Goal: Information Seeking & Learning: Learn about a topic

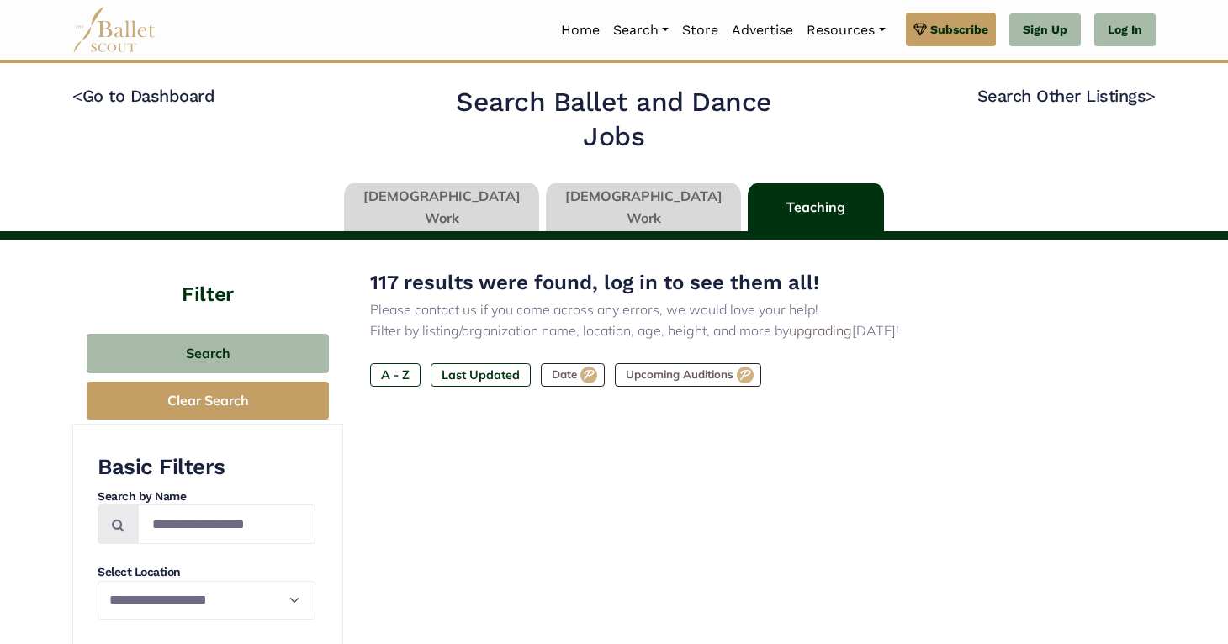
type input "******"
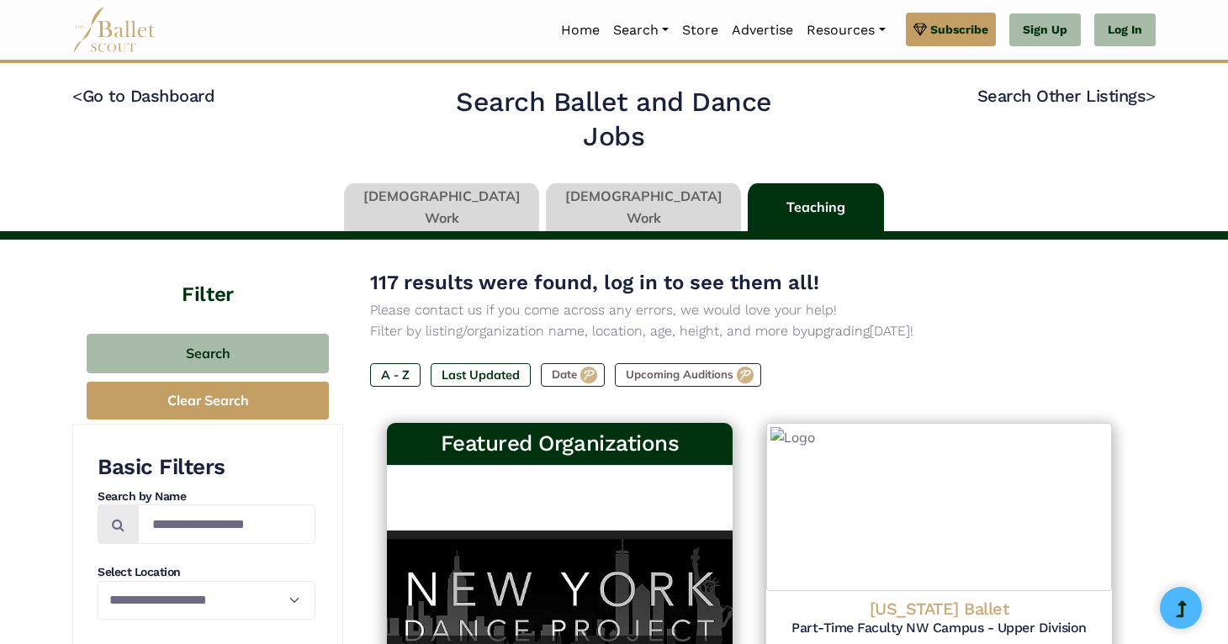
click at [501, 197] on link at bounding box center [441, 207] width 195 height 48
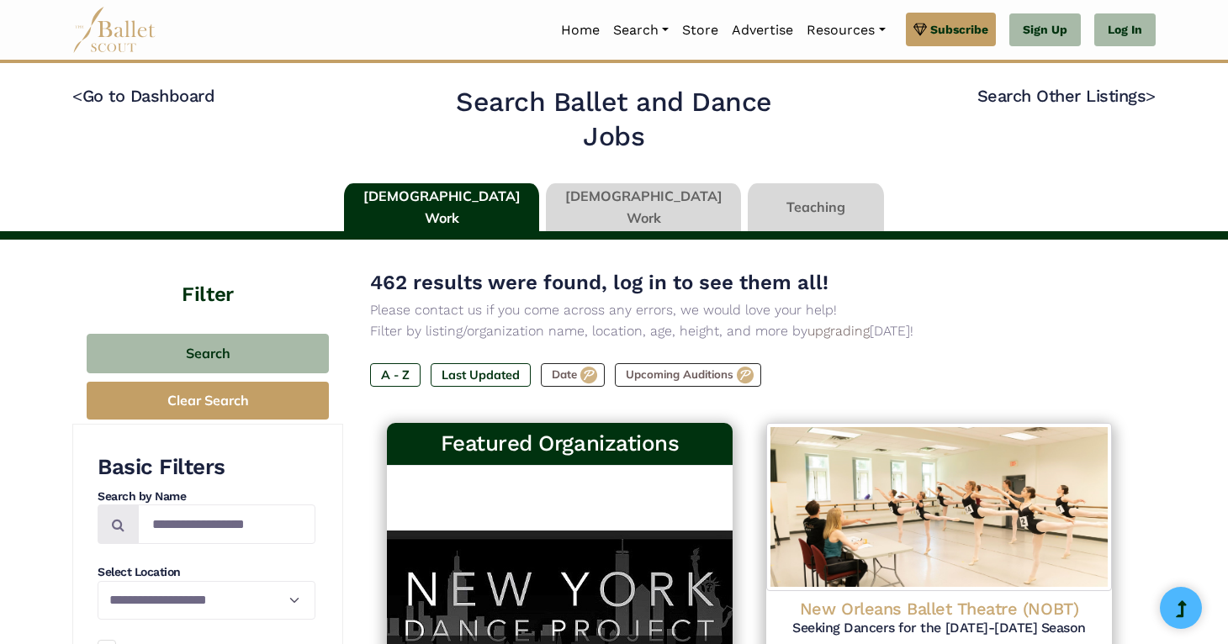
click at [486, 386] on div "A - Z Last Updated Date Upcoming Auditions" at bounding box center [749, 378] width 759 height 30
click at [486, 379] on label "Last Updated" at bounding box center [481, 375] width 100 height 24
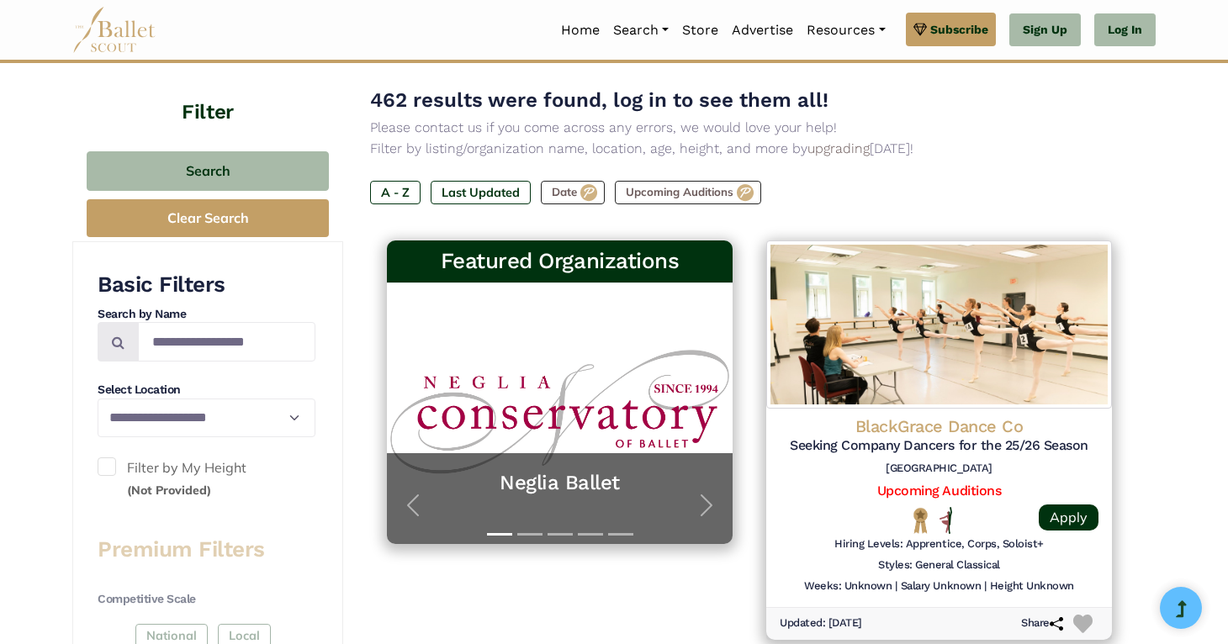
scroll to position [189, 0]
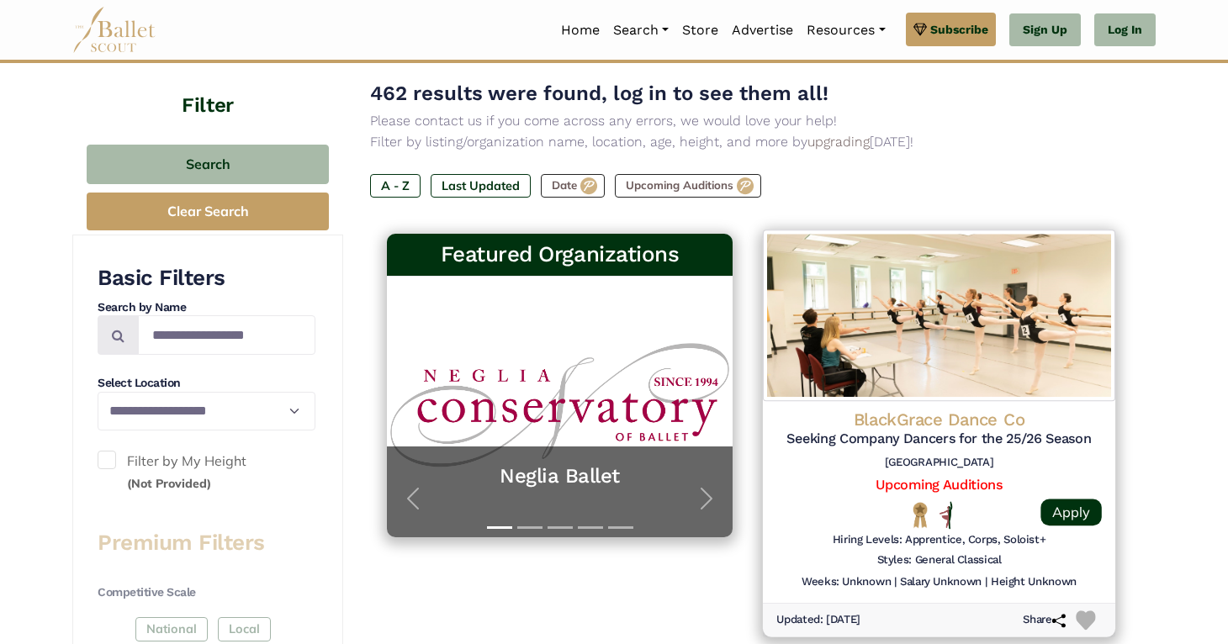
click at [1019, 379] on img at bounding box center [939, 316] width 352 height 172
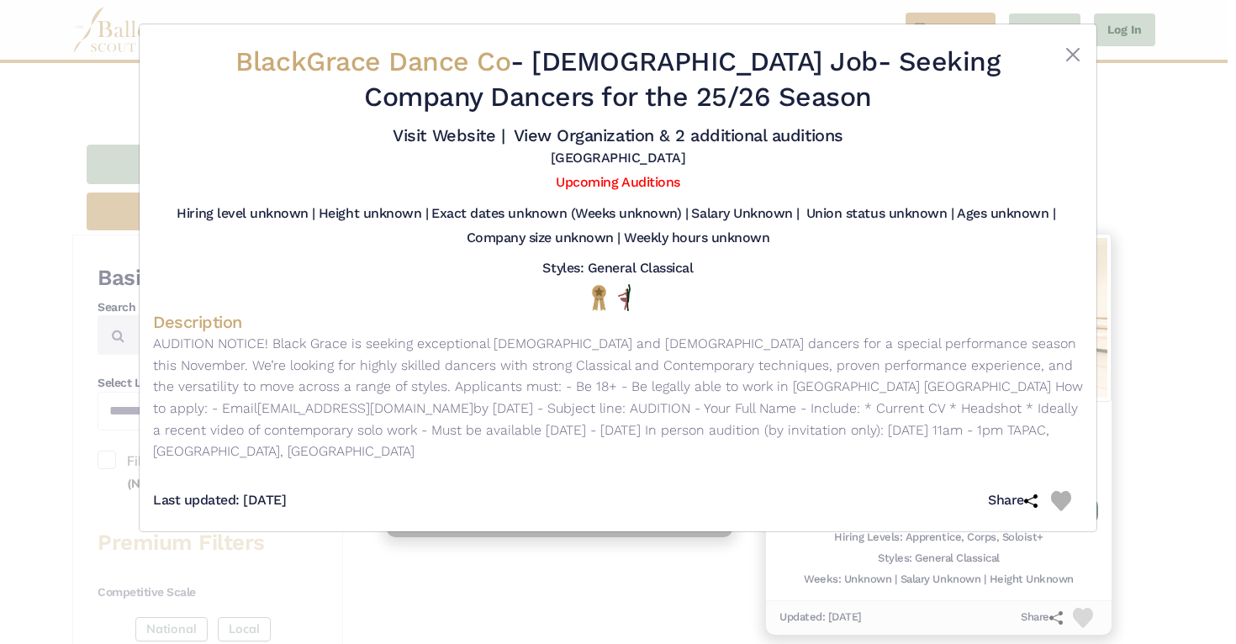
click at [1146, 174] on div "BlackGrace Dance Co - Full Time Job - Seeking Company Dancers for the 25/26 Sea…" at bounding box center [618, 322] width 1236 height 644
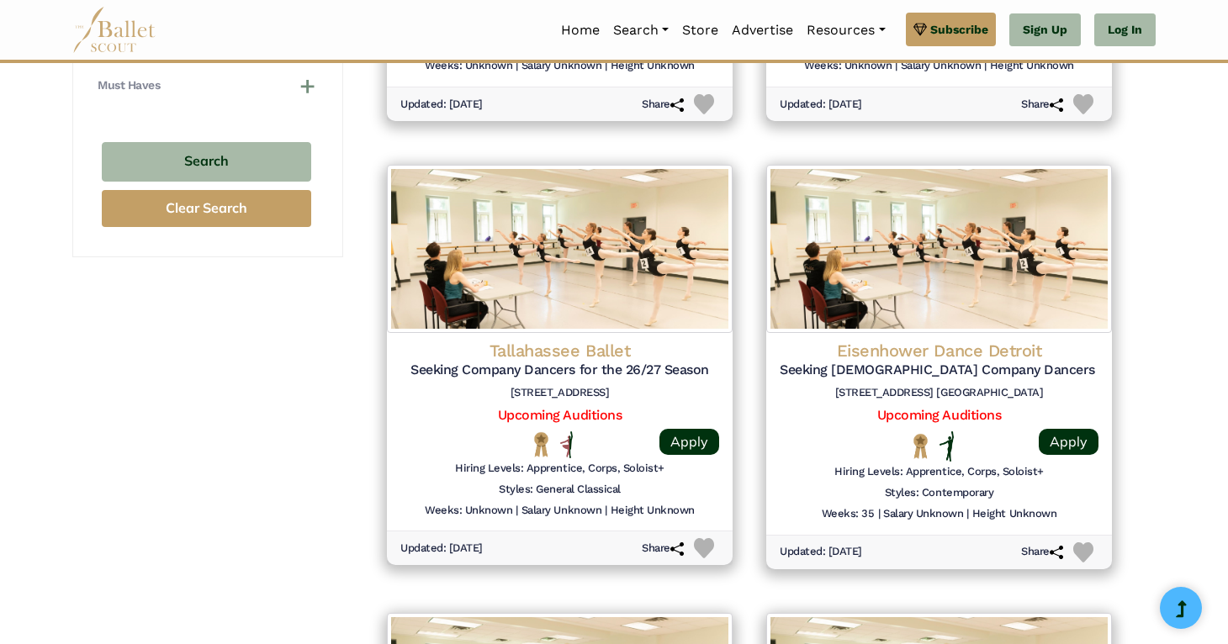
scroll to position [1634, 0]
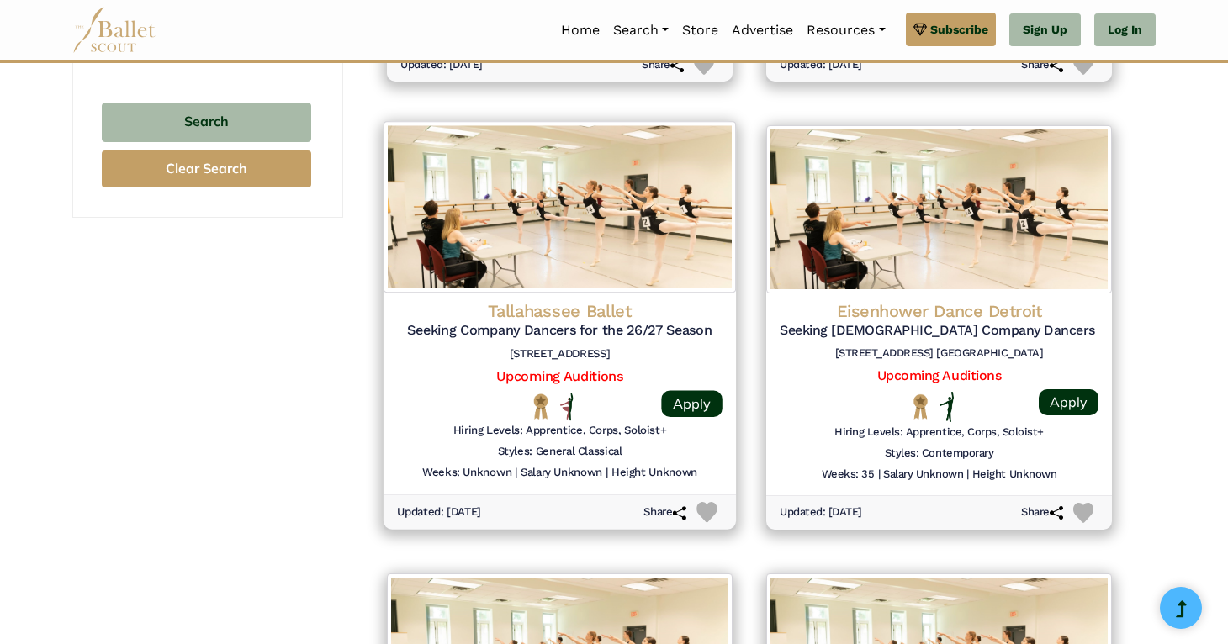
click at [580, 246] on img at bounding box center [560, 207] width 352 height 172
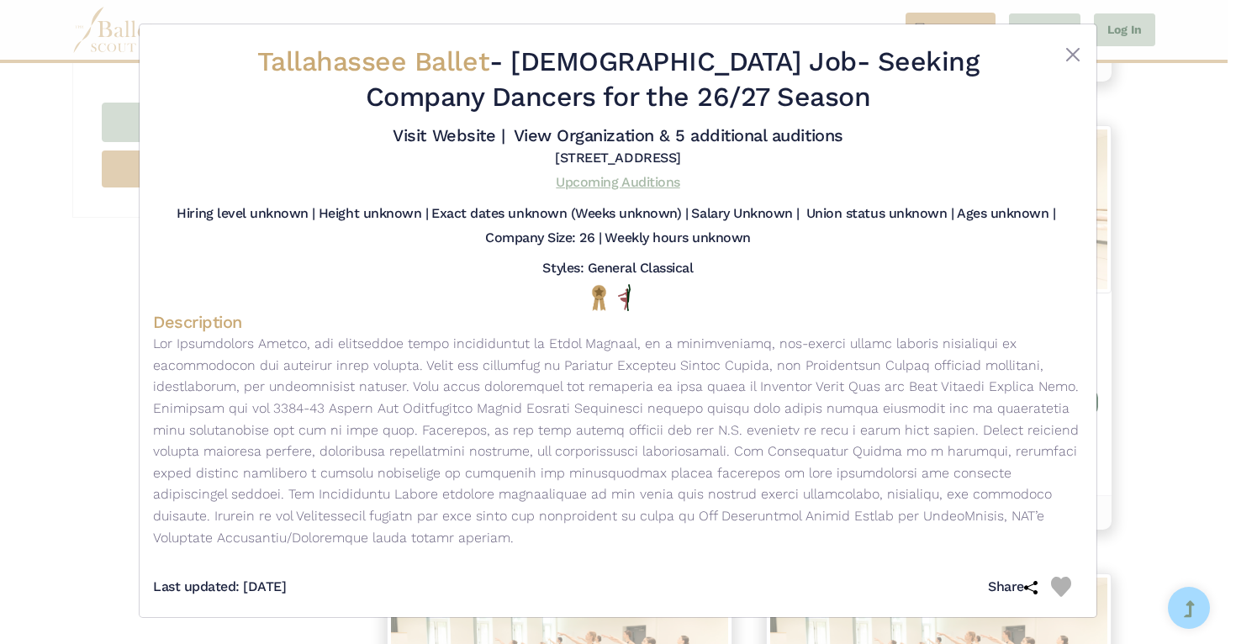
click at [585, 178] on link "Upcoming Auditions" at bounding box center [618, 182] width 124 height 16
click at [31, 499] on div "Tallahassee Ballet - Full Time Job - Seeking Company Dancers for the 26/27 Seas…" at bounding box center [618, 322] width 1236 height 644
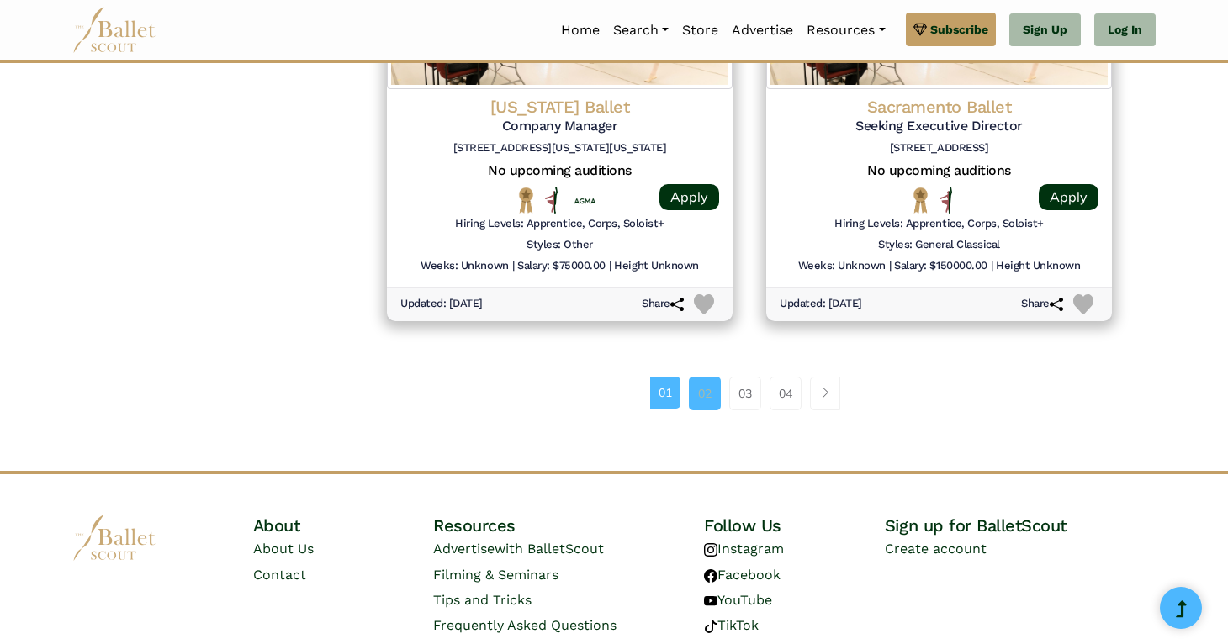
scroll to position [2284, 0]
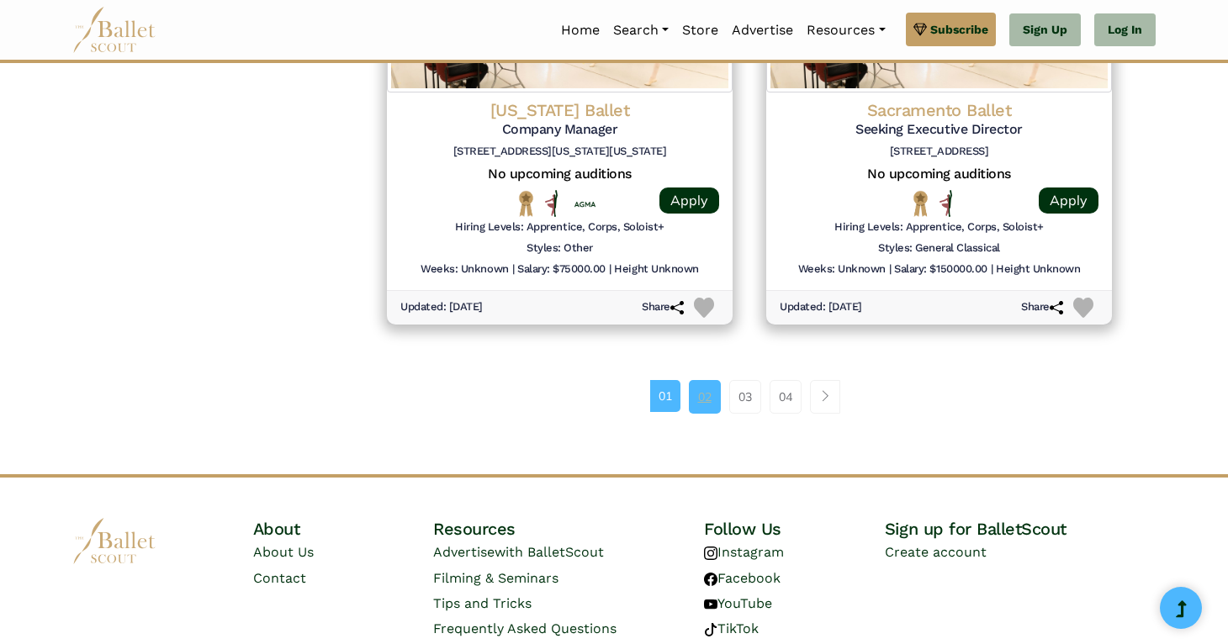
click at [702, 394] on link "02" at bounding box center [705, 397] width 32 height 34
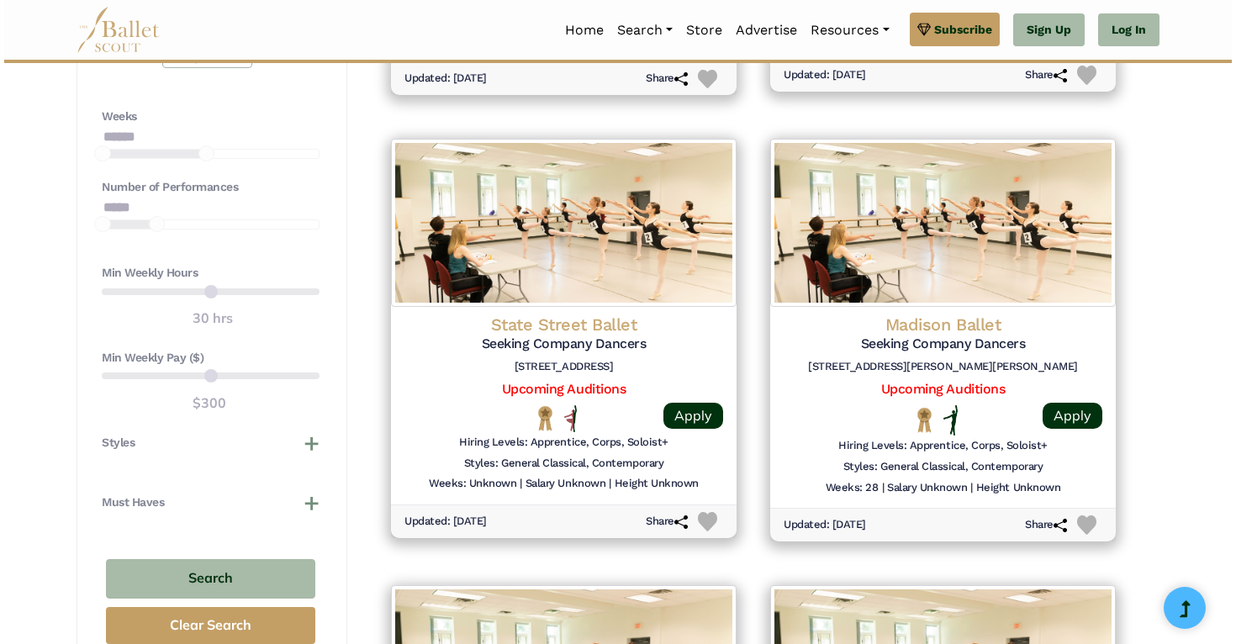
scroll to position [1200, 0]
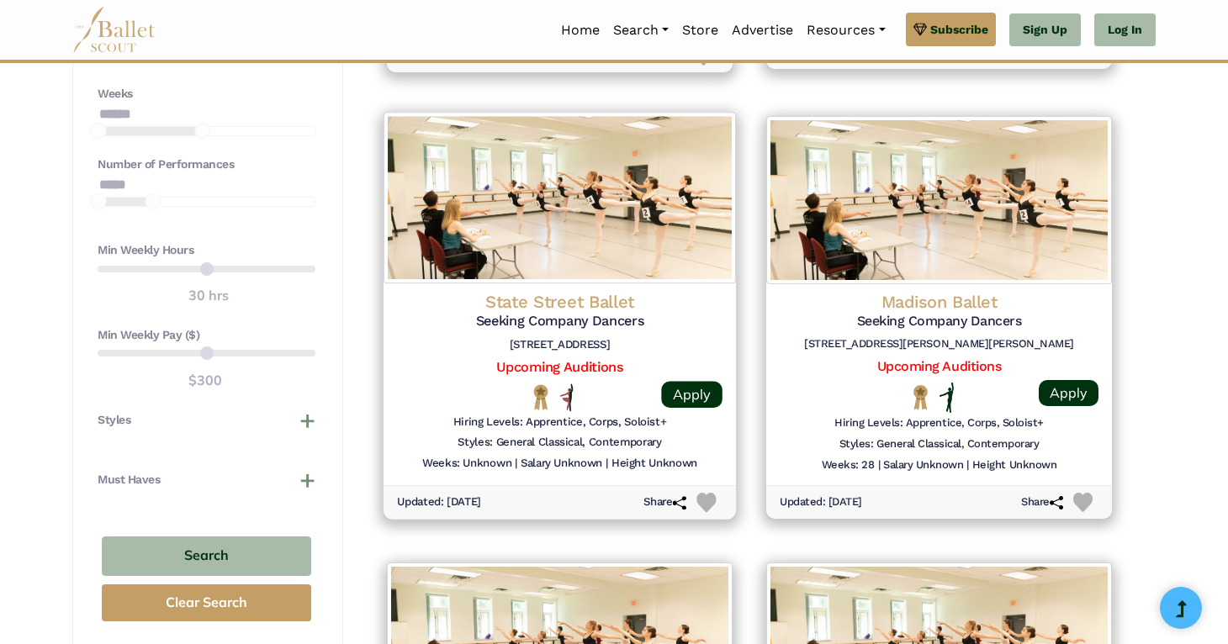
click at [654, 290] on h4 "State Street Ballet" at bounding box center [560, 301] width 326 height 23
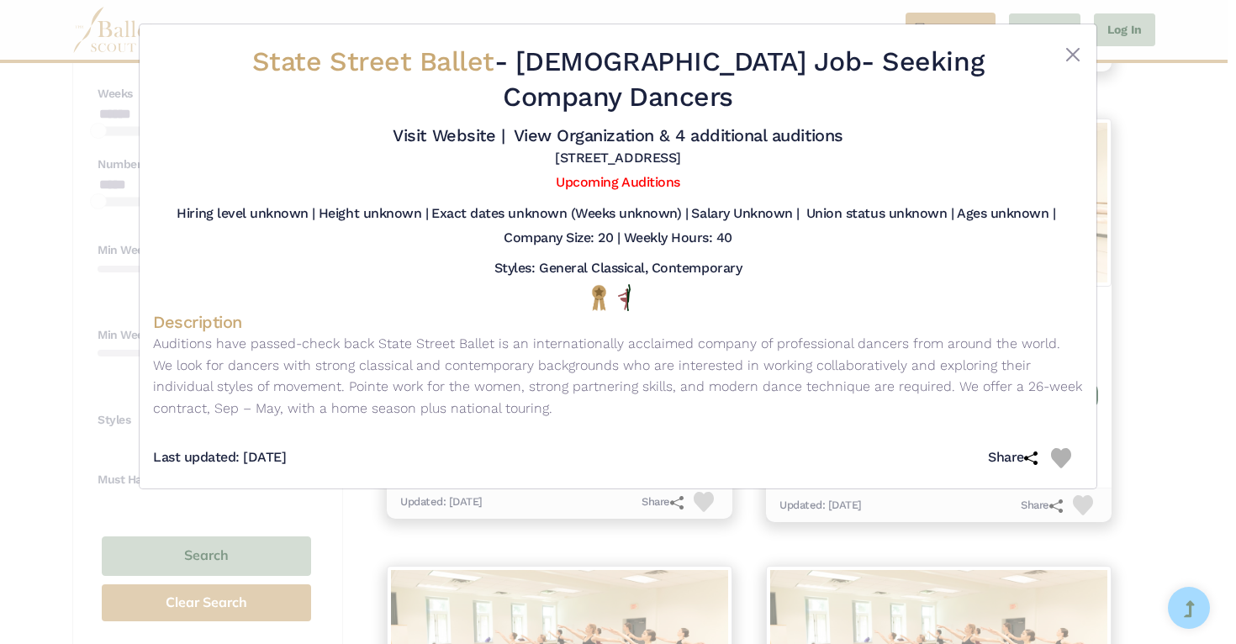
click at [1182, 318] on div "State Street Ballet - Full Time Job - Seeking Company Dancers Visit Website | V…" at bounding box center [618, 322] width 1236 height 644
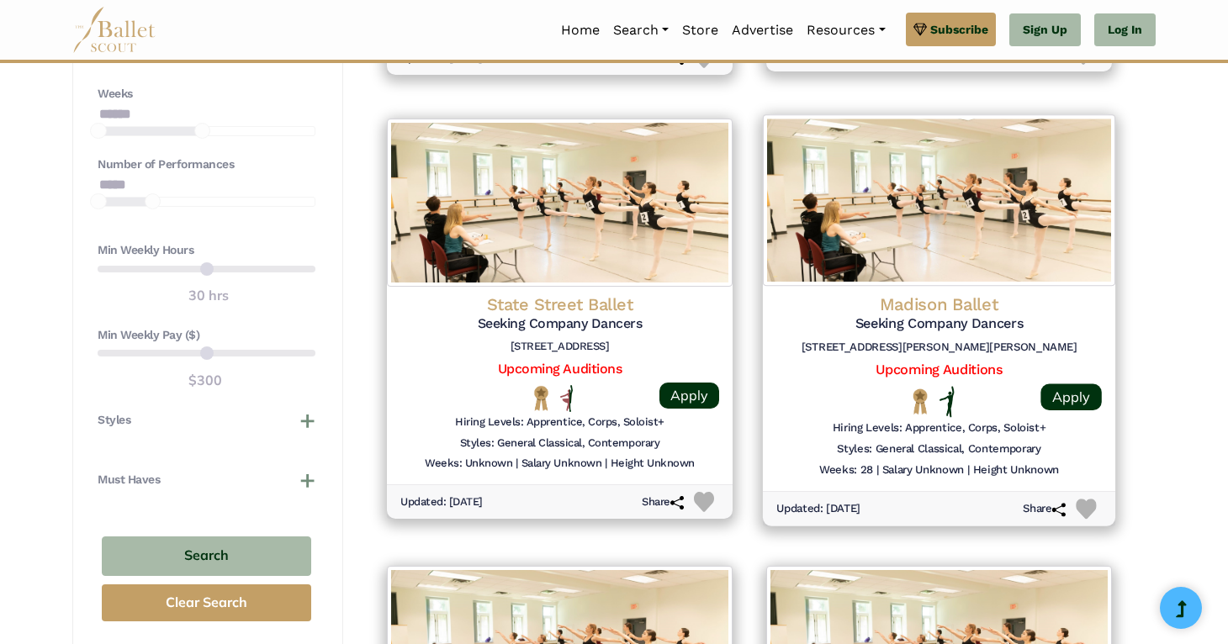
click at [971, 293] on h4 "Madison Ballet" at bounding box center [939, 304] width 326 height 23
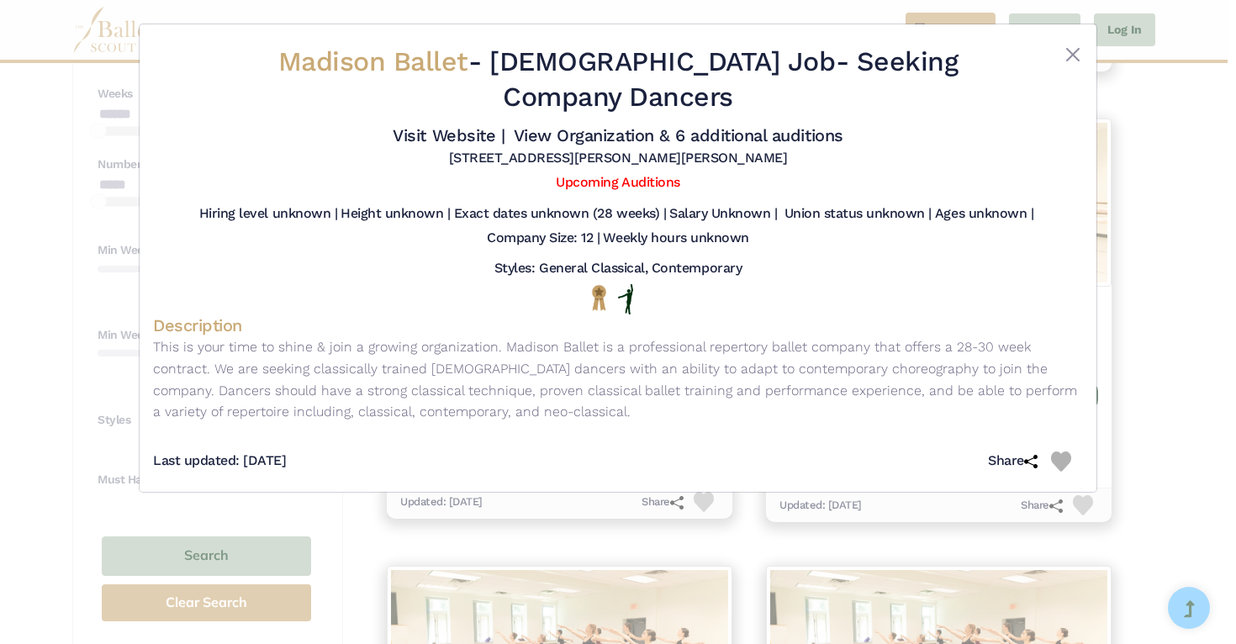
click at [1155, 213] on div "Madison Ballet - Full Time Job - Seeking Company Dancers Visit Website | View O…" at bounding box center [618, 322] width 1236 height 644
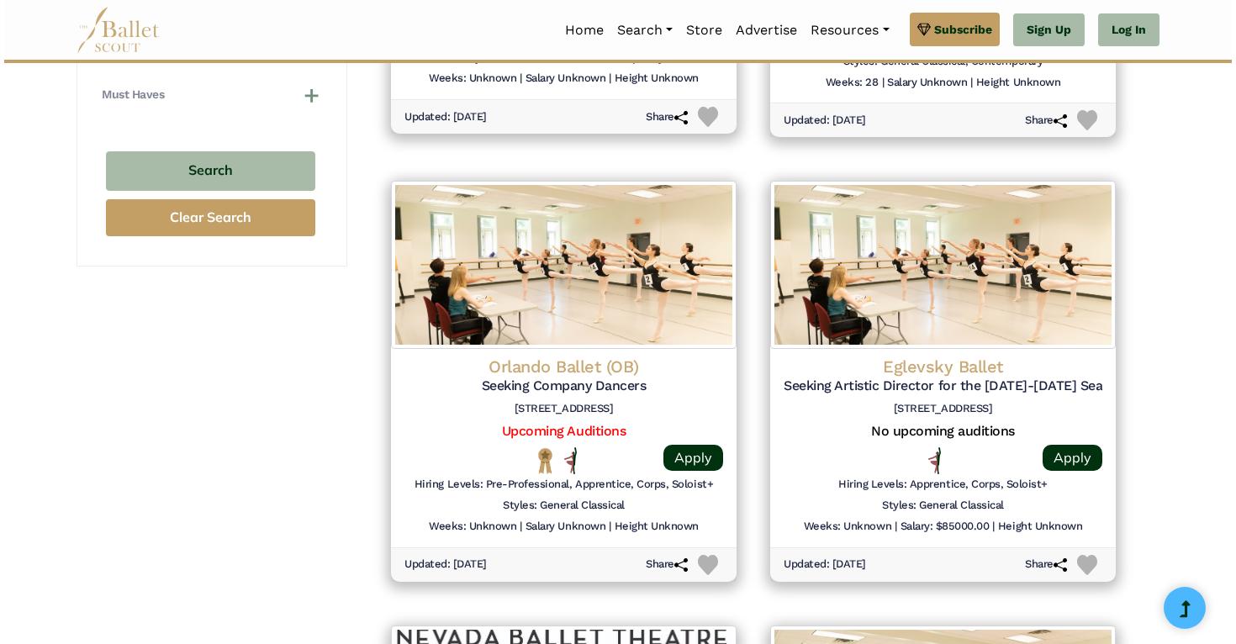
scroll to position [1591, 0]
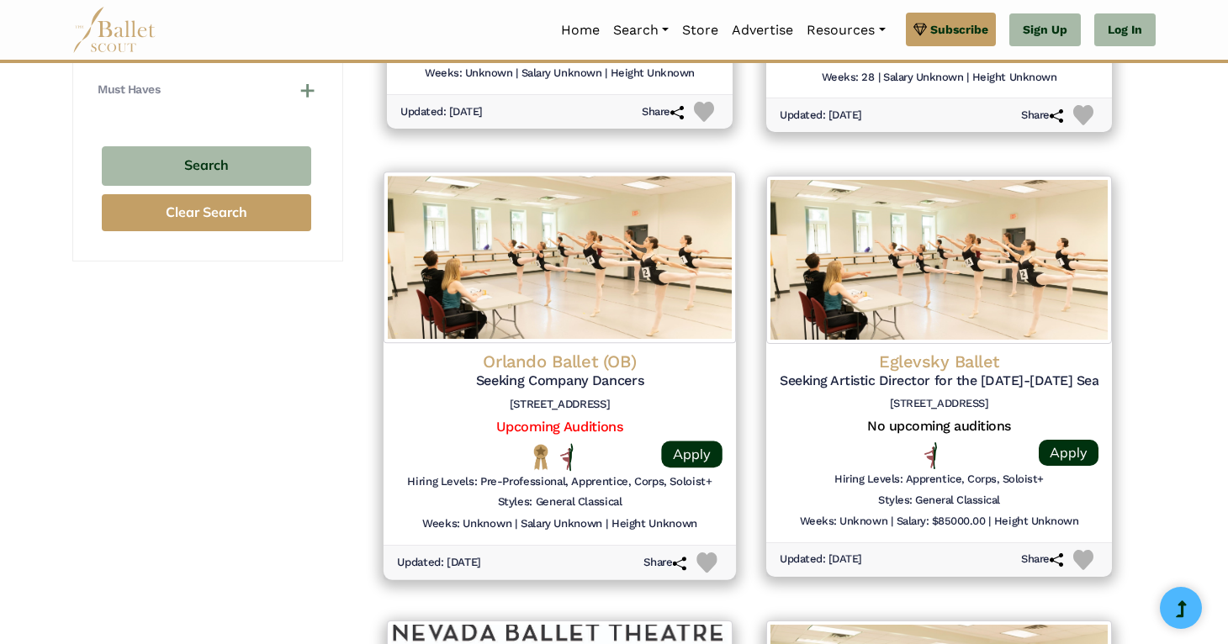
click at [587, 341] on img at bounding box center [560, 258] width 352 height 172
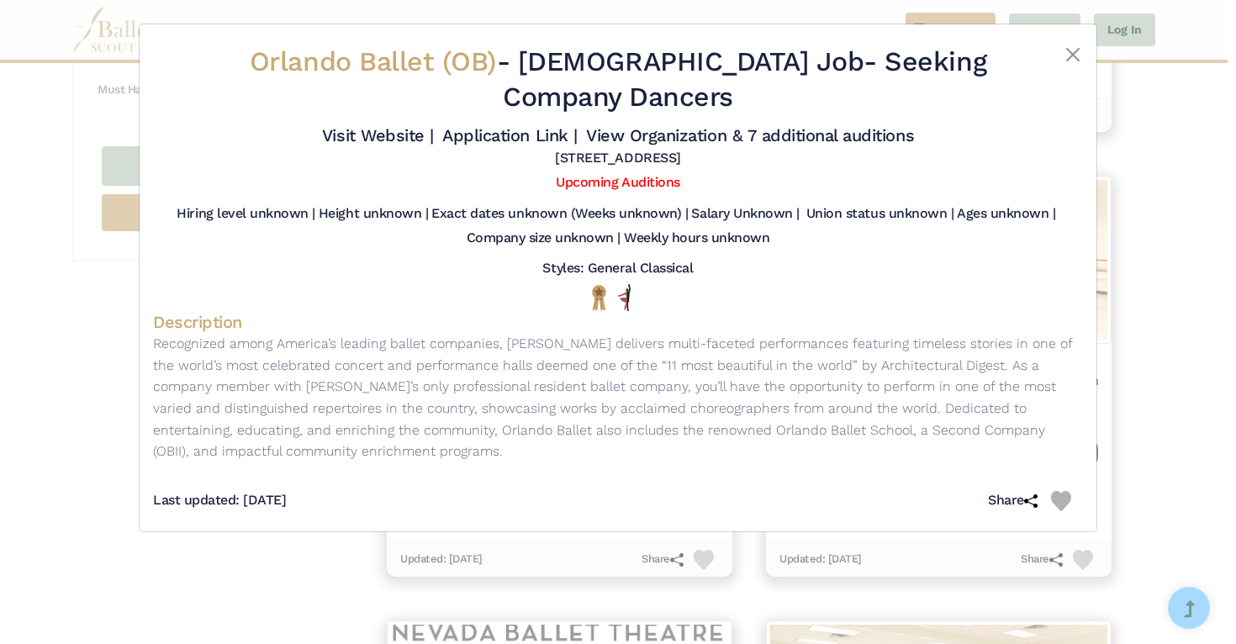
click at [1173, 330] on div "Orlando Ballet (OB) - Full Time Job - Seeking Company Dancers Visit Website | A…" at bounding box center [618, 322] width 1236 height 644
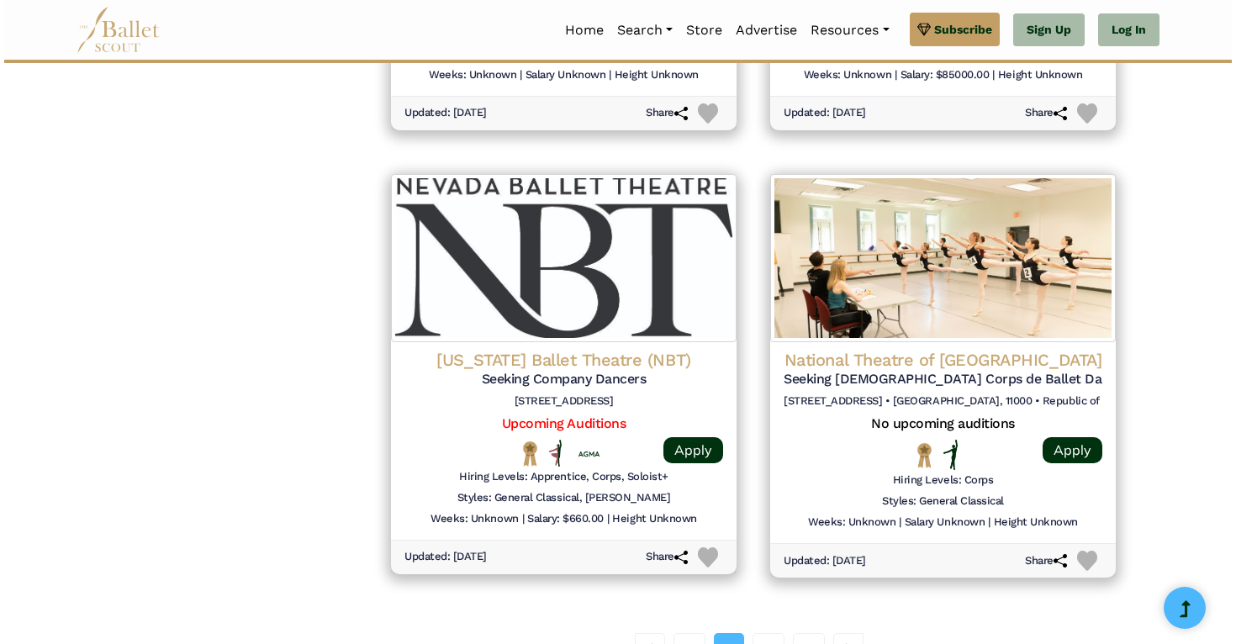
scroll to position [2042, 0]
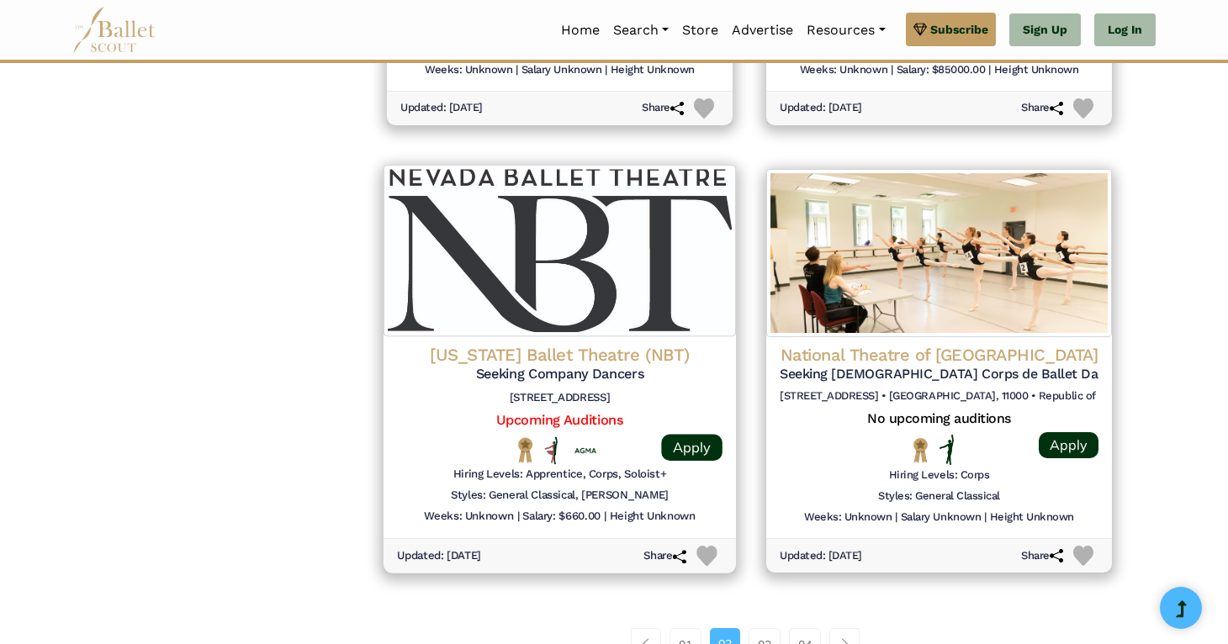
click at [596, 360] on h4 "Nevada Ballet Theatre (NBT)" at bounding box center [560, 354] width 326 height 23
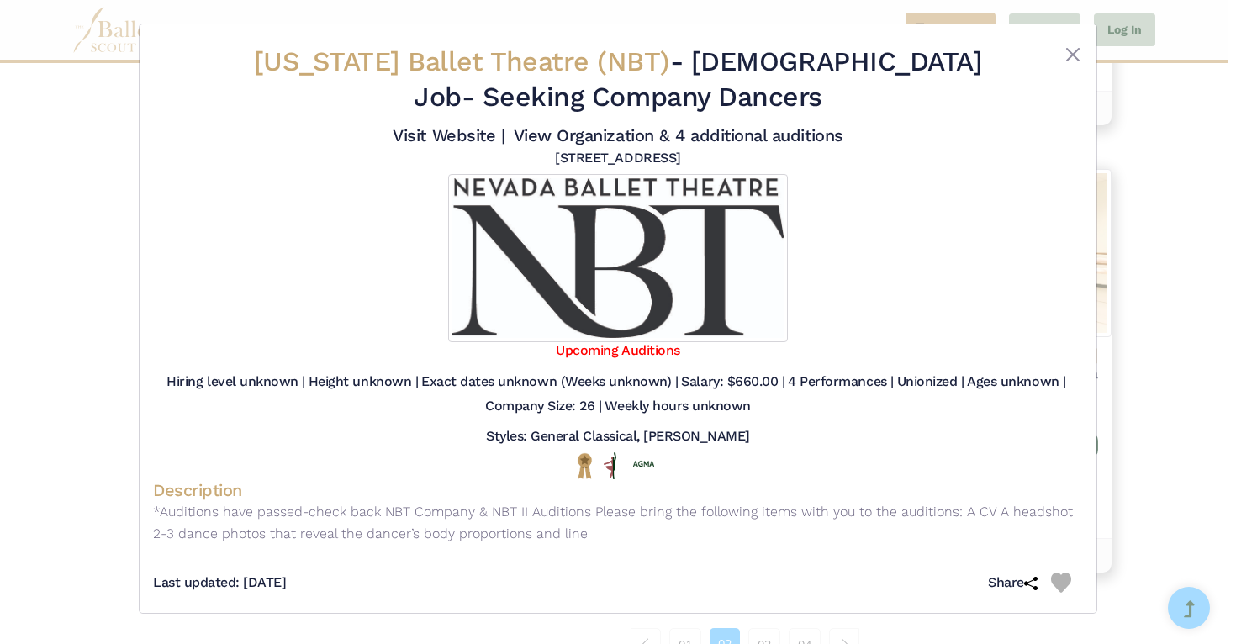
click at [1189, 290] on div "Nevada Ballet Theatre (NBT) - Full Time Job - Seeking Company Dancers Visit Web…" at bounding box center [618, 322] width 1236 height 644
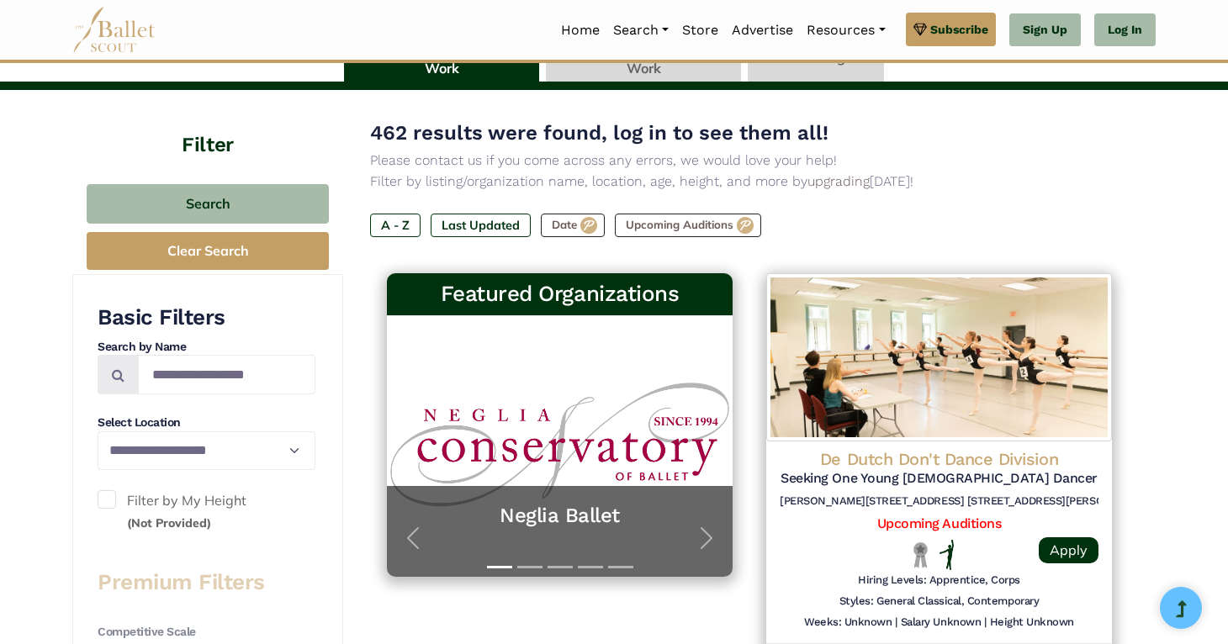
scroll to position [0, 0]
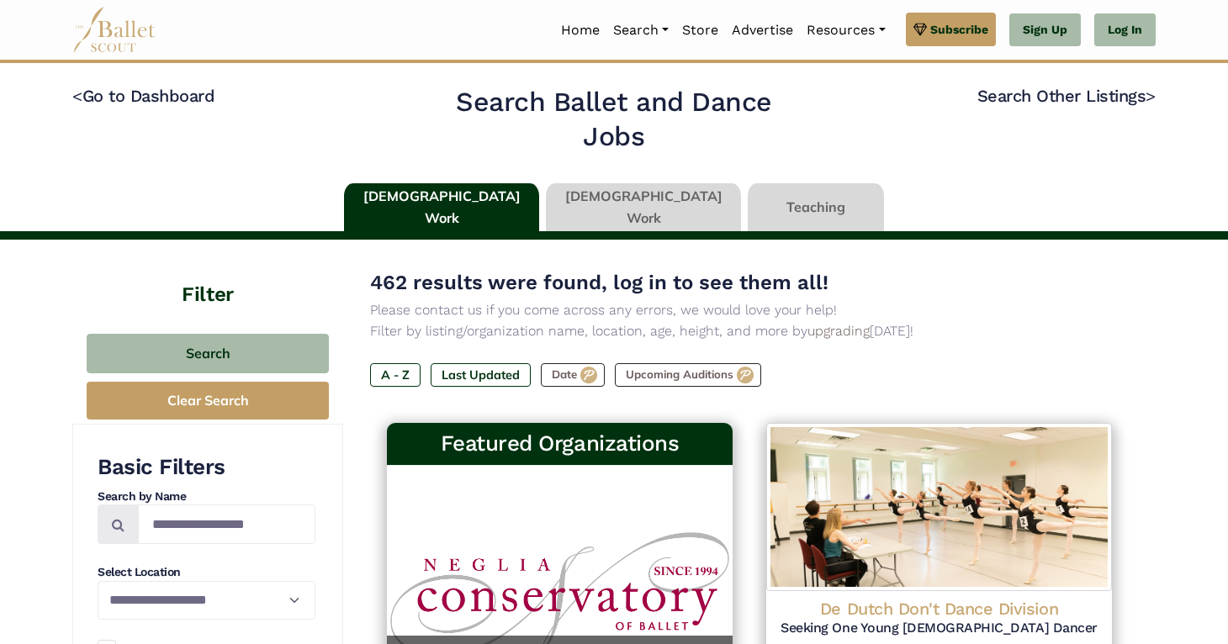
click at [607, 210] on link at bounding box center [643, 207] width 195 height 48
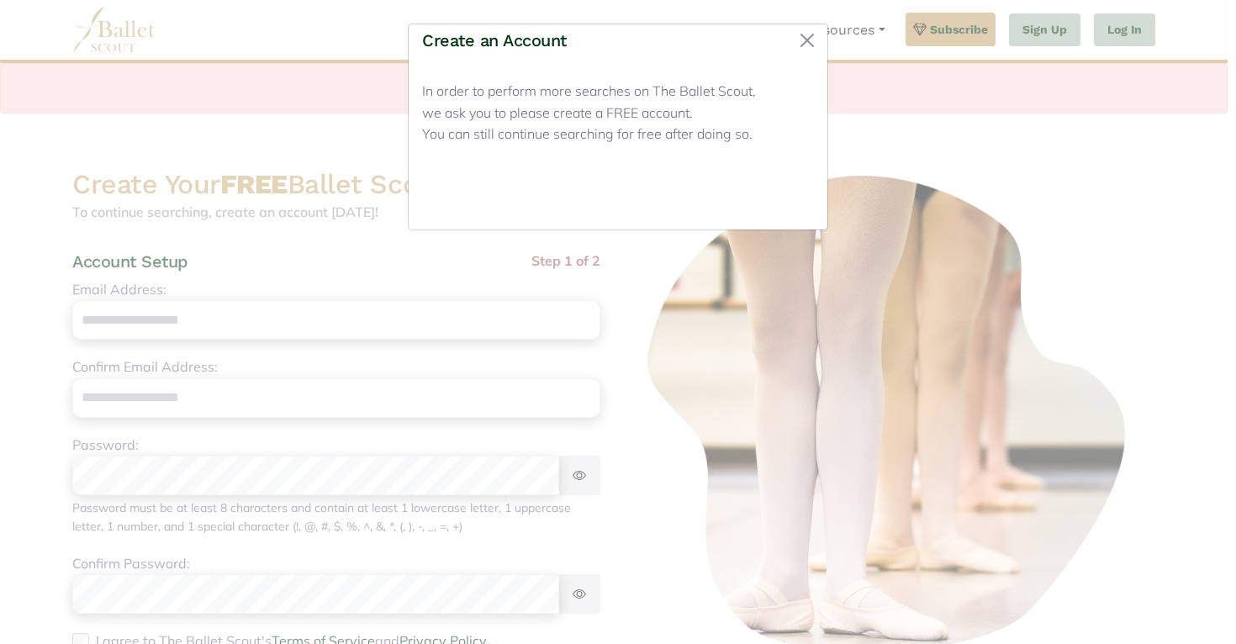
click at [799, 201] on button "Close" at bounding box center [782, 197] width 63 height 40
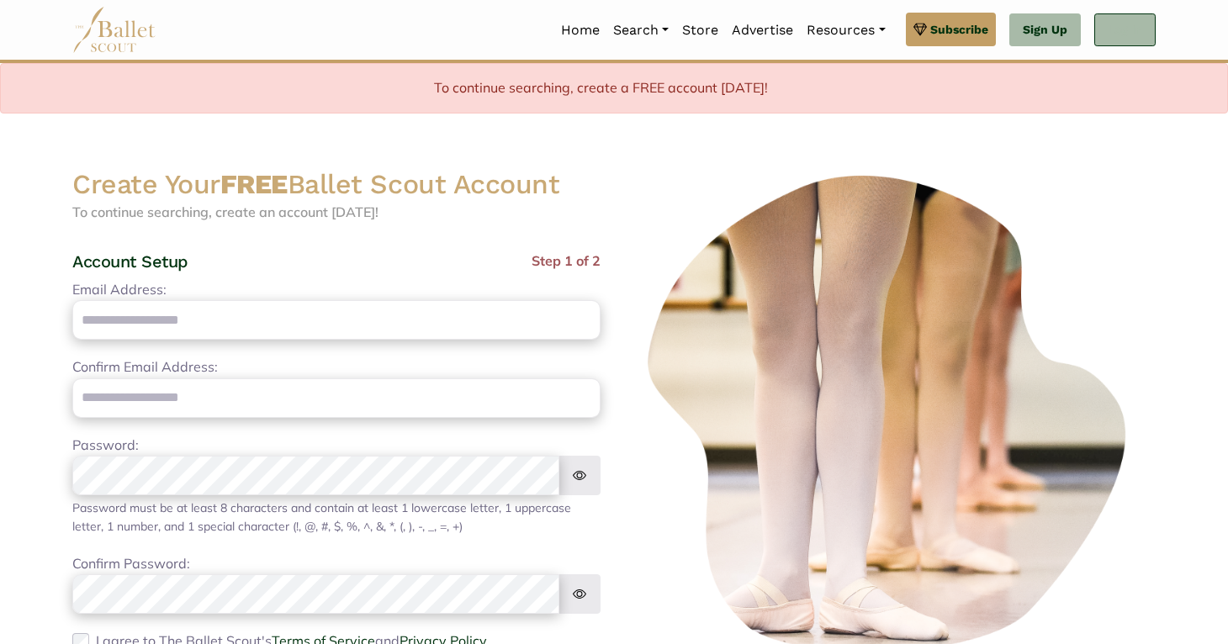
click at [1117, 24] on link "Log In" at bounding box center [1124, 30] width 61 height 34
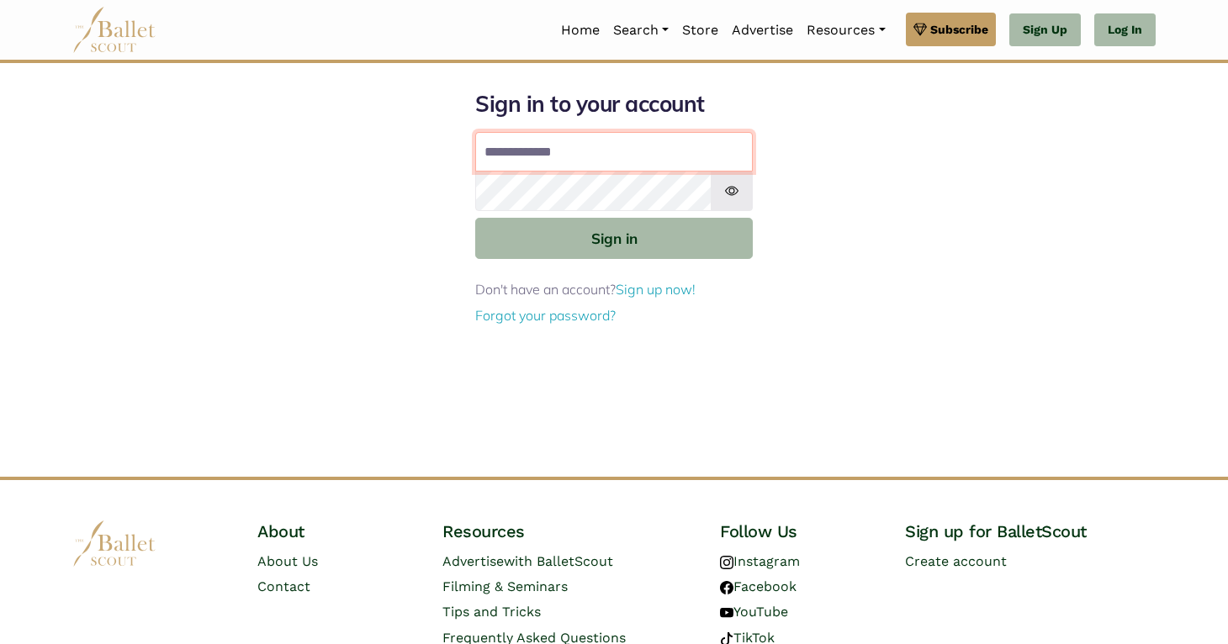
type input "**********"
click at [653, 260] on form "**********" at bounding box center [614, 208] width 278 height 236
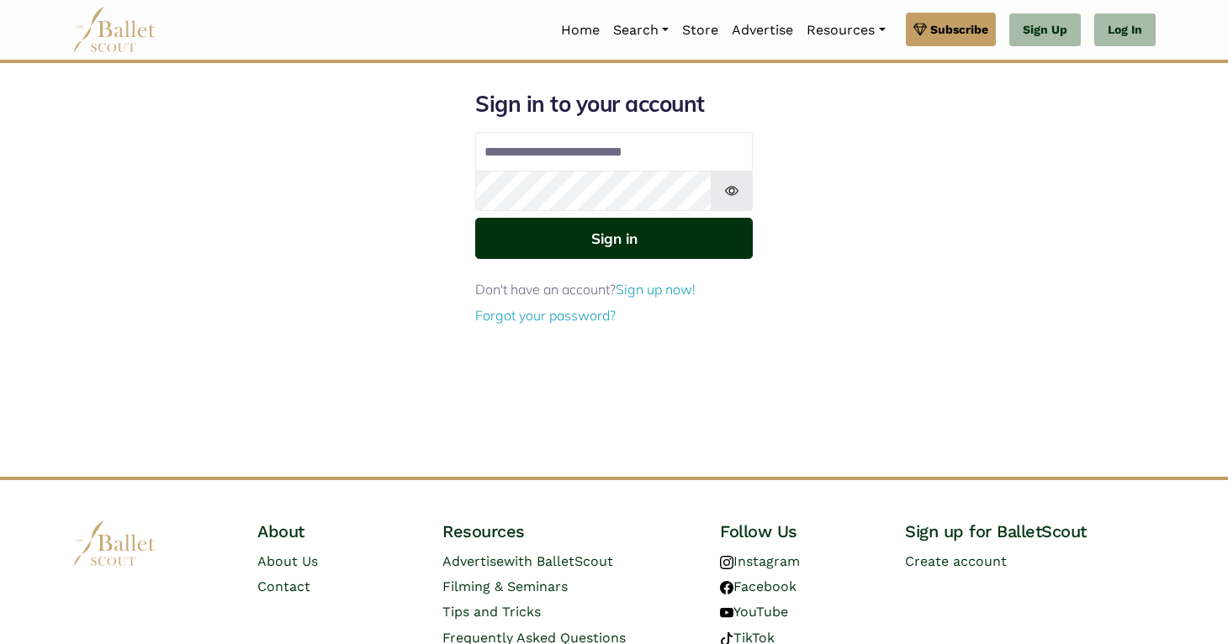
drag, startPoint x: 652, startPoint y: 251, endPoint x: 654, endPoint y: 241, distance: 9.4
click at [652, 249] on button "Sign in" at bounding box center [614, 238] width 278 height 41
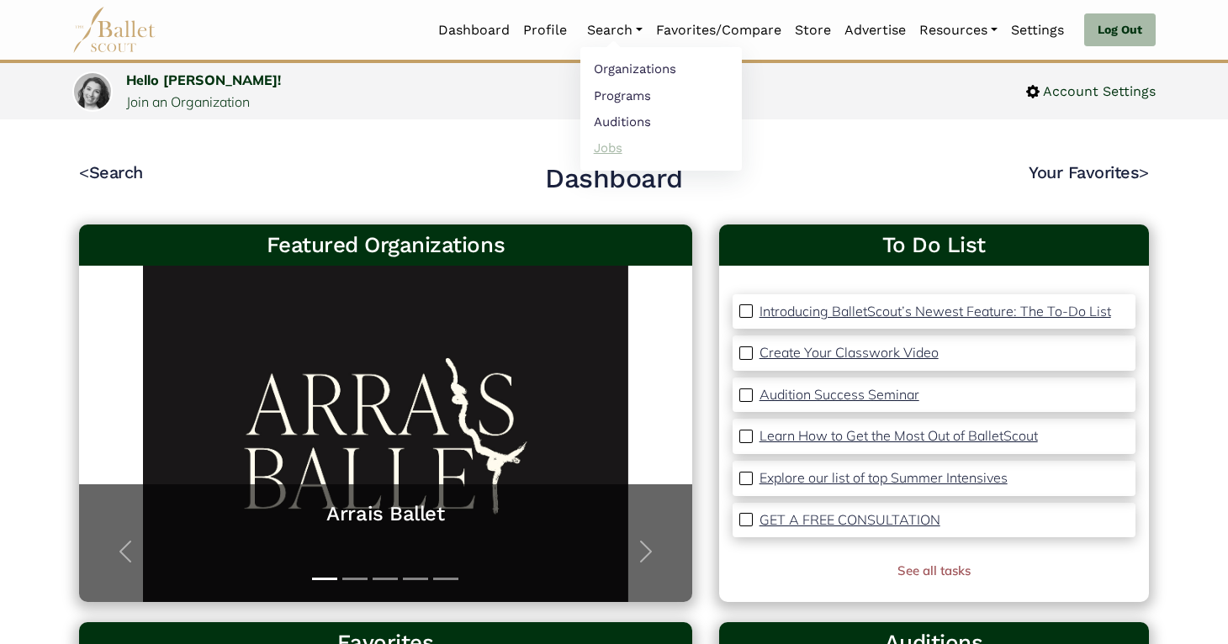
click at [604, 155] on link "Jobs" at bounding box center [660, 148] width 161 height 26
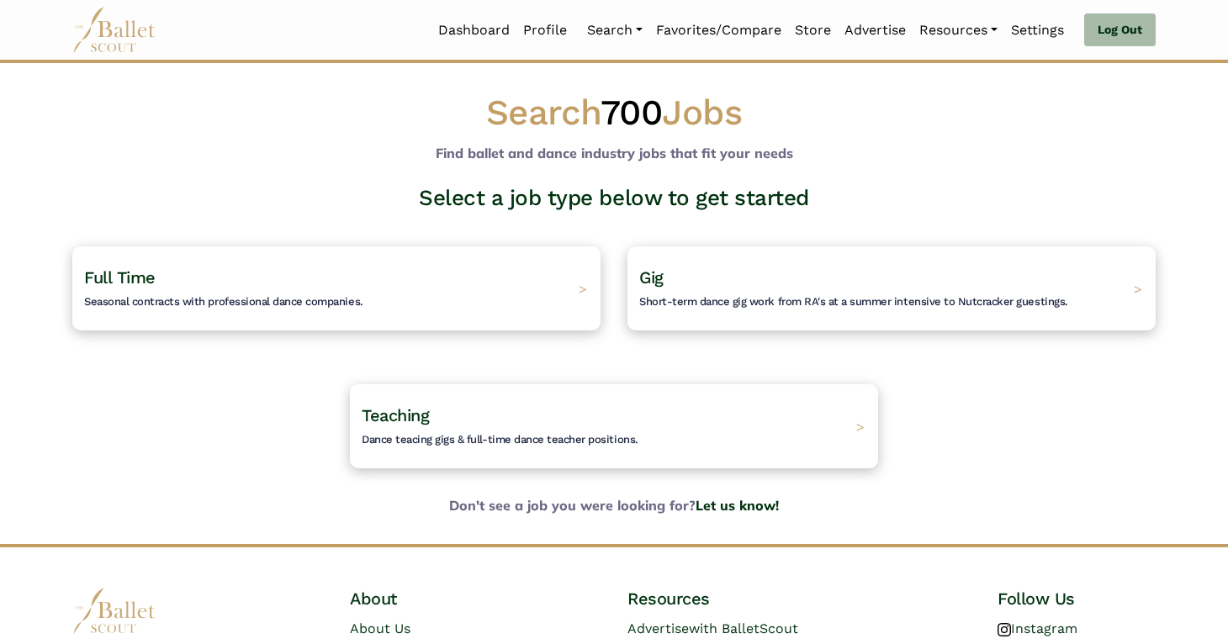
click at [445, 244] on div "Full Time Seasonal contracts with professional dance companies. >" at bounding box center [336, 289] width 555 height 138
click at [439, 274] on div "Full Time Seasonal contracts with professional dance companies. >" at bounding box center [336, 288] width 554 height 88
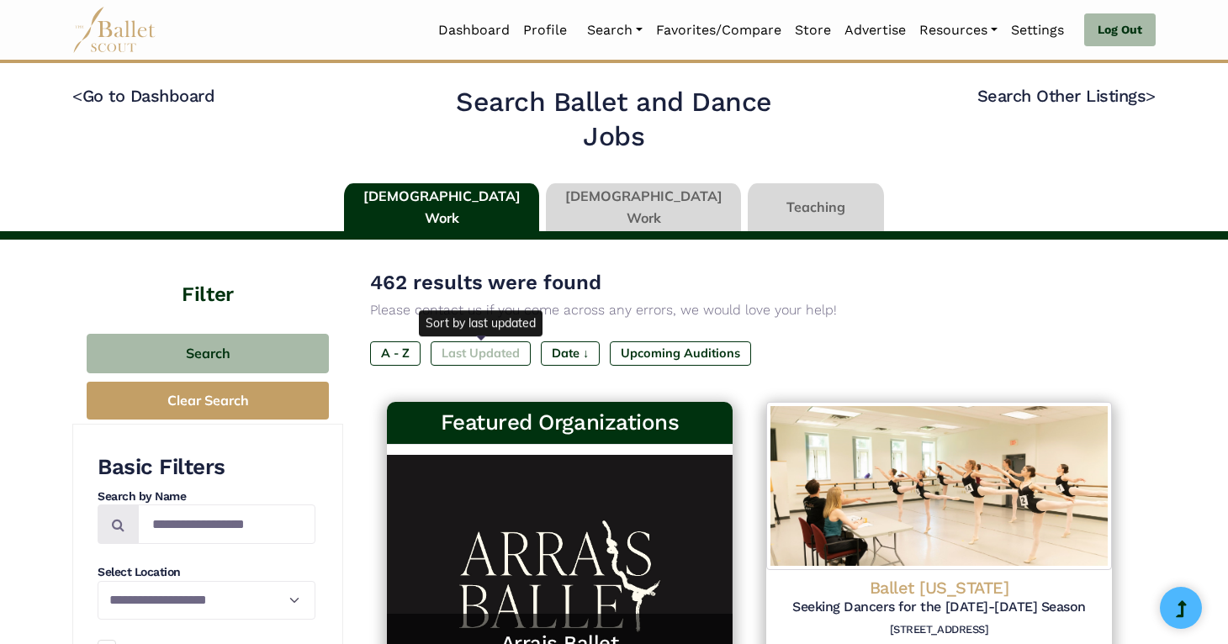
click at [477, 357] on label "Last Updated" at bounding box center [481, 354] width 100 height 24
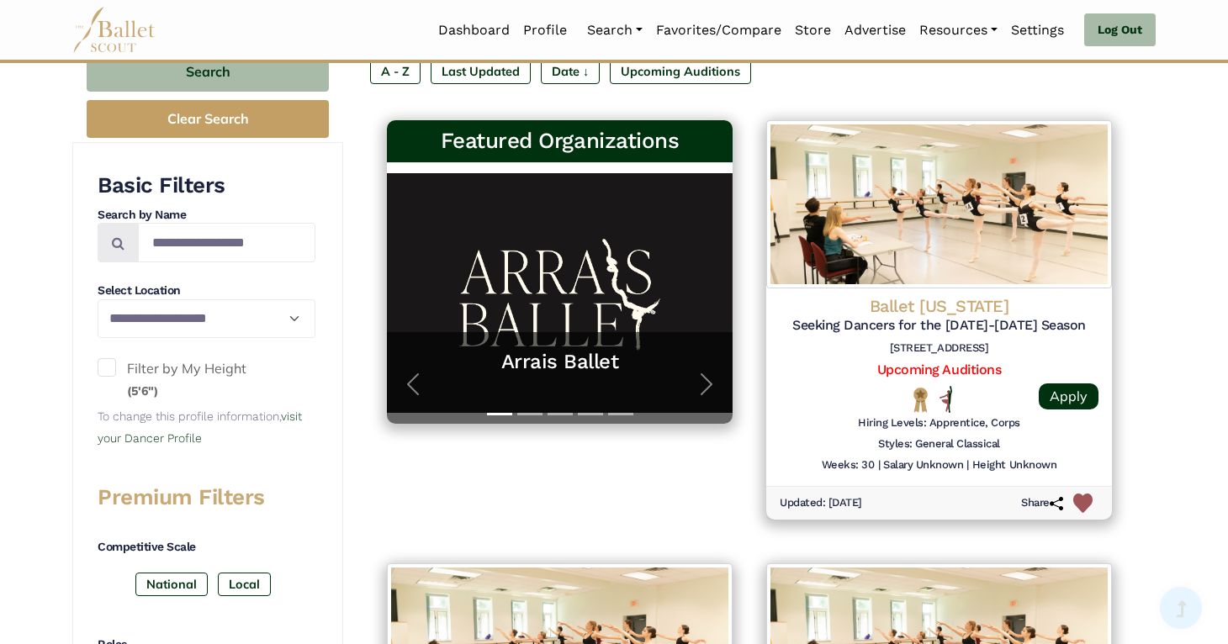
scroll to position [281, 0]
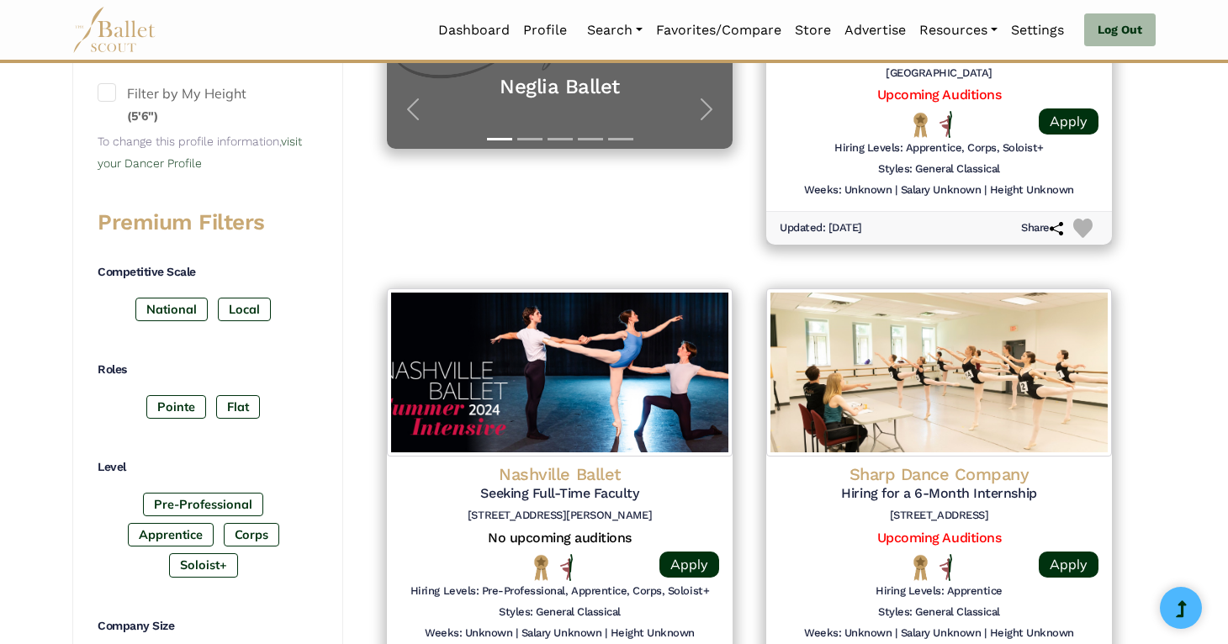
scroll to position [563, 0]
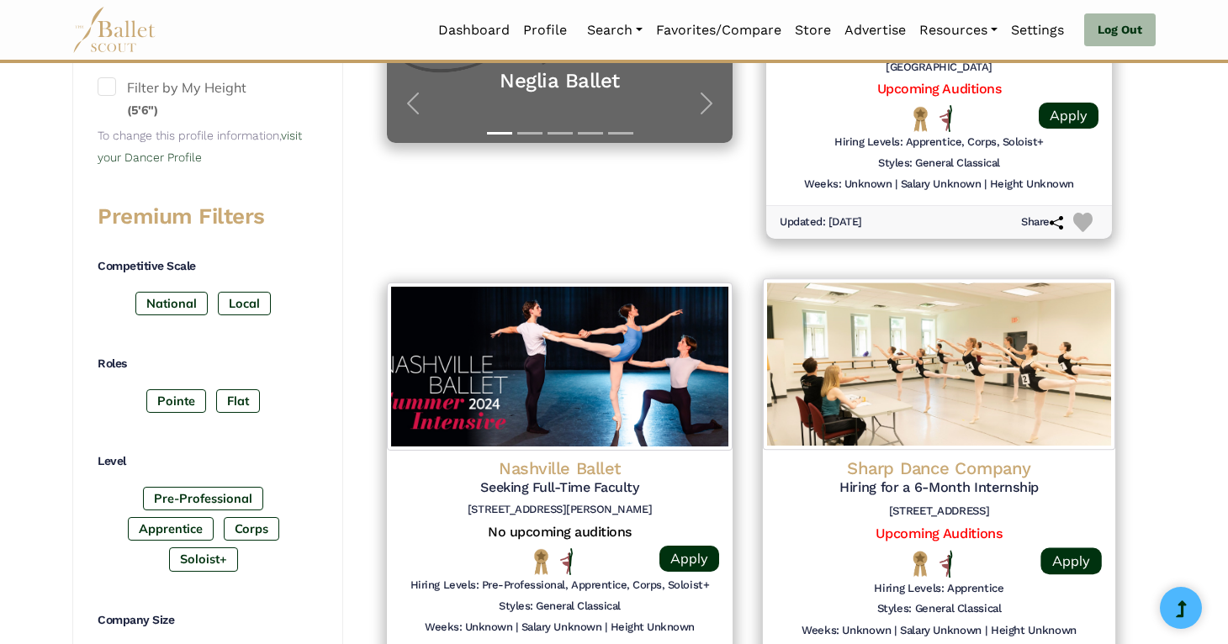
click at [1004, 372] on img at bounding box center [939, 364] width 352 height 172
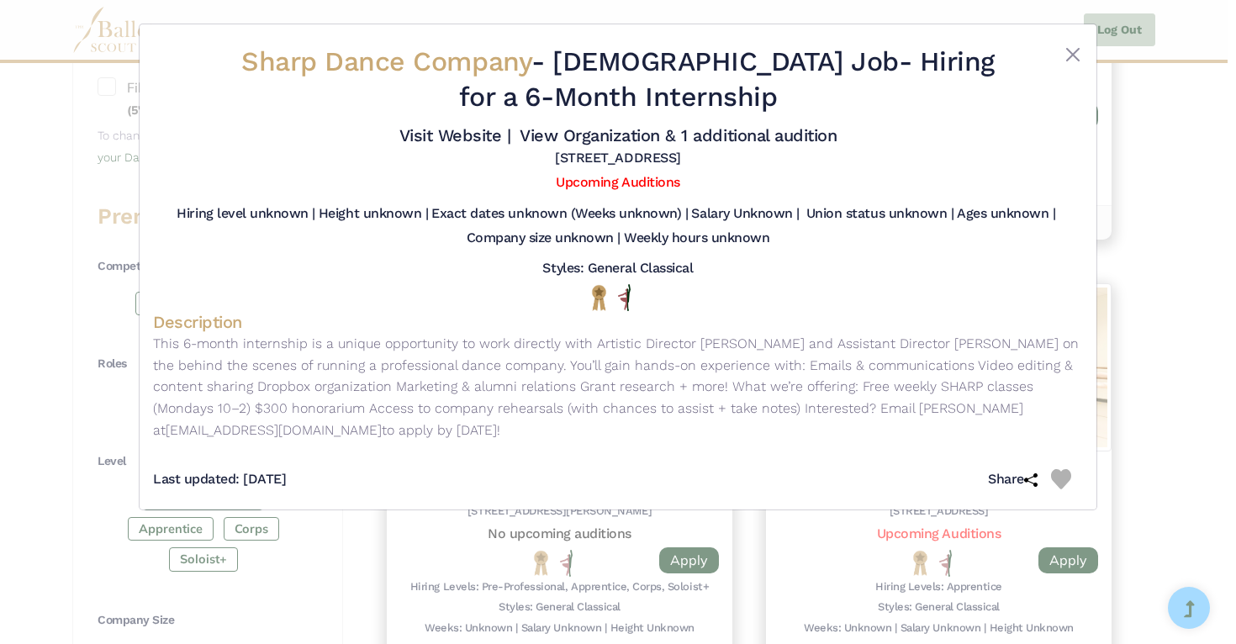
click at [1140, 297] on div "Sharp Dance Company - [DEMOGRAPHIC_DATA] Job - Hiring for a 6-Month Internship …" at bounding box center [618, 322] width 1236 height 644
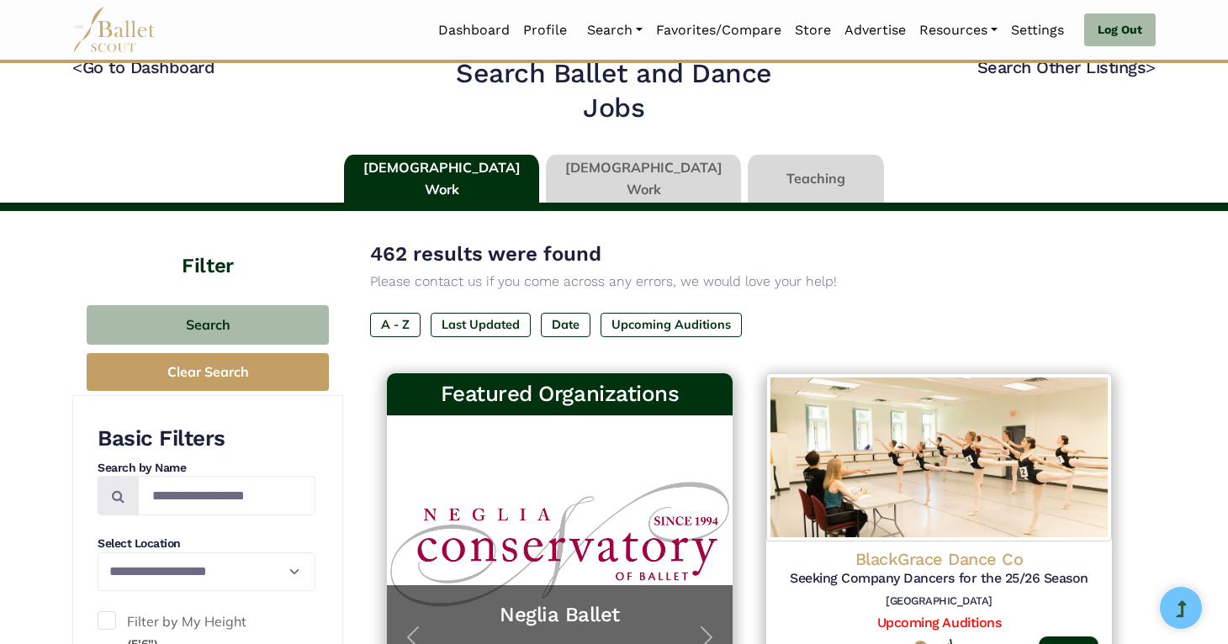
scroll to position [0, 0]
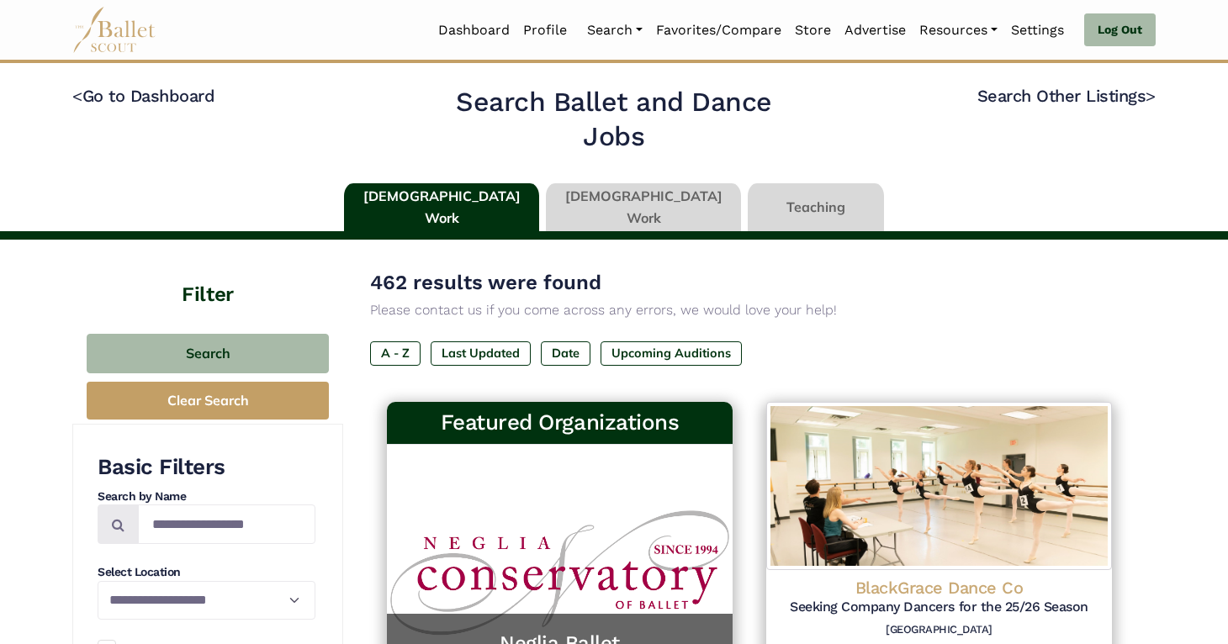
click at [611, 199] on link at bounding box center [643, 207] width 195 height 48
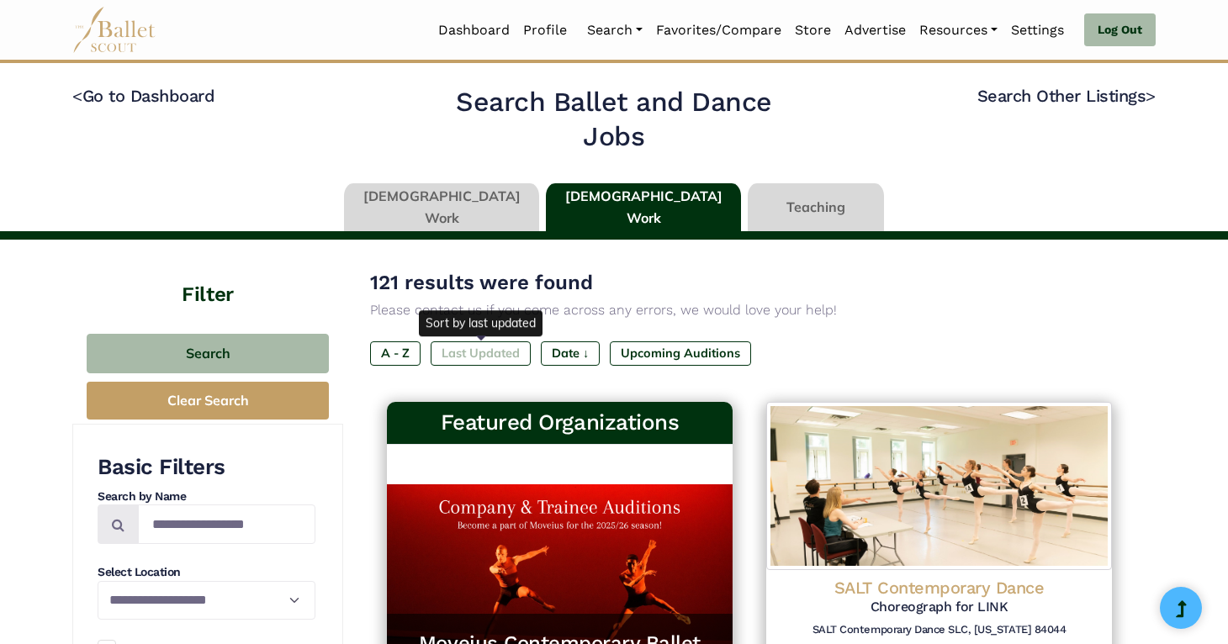
click at [484, 351] on label "Last Updated" at bounding box center [481, 354] width 100 height 24
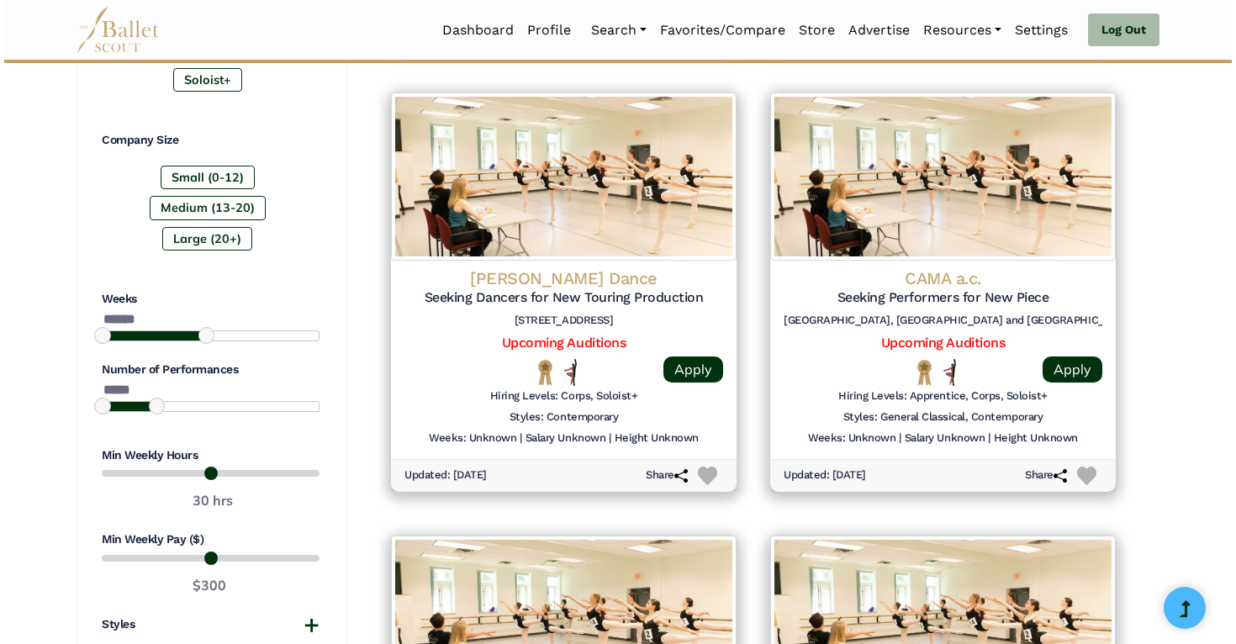
scroll to position [1200, 0]
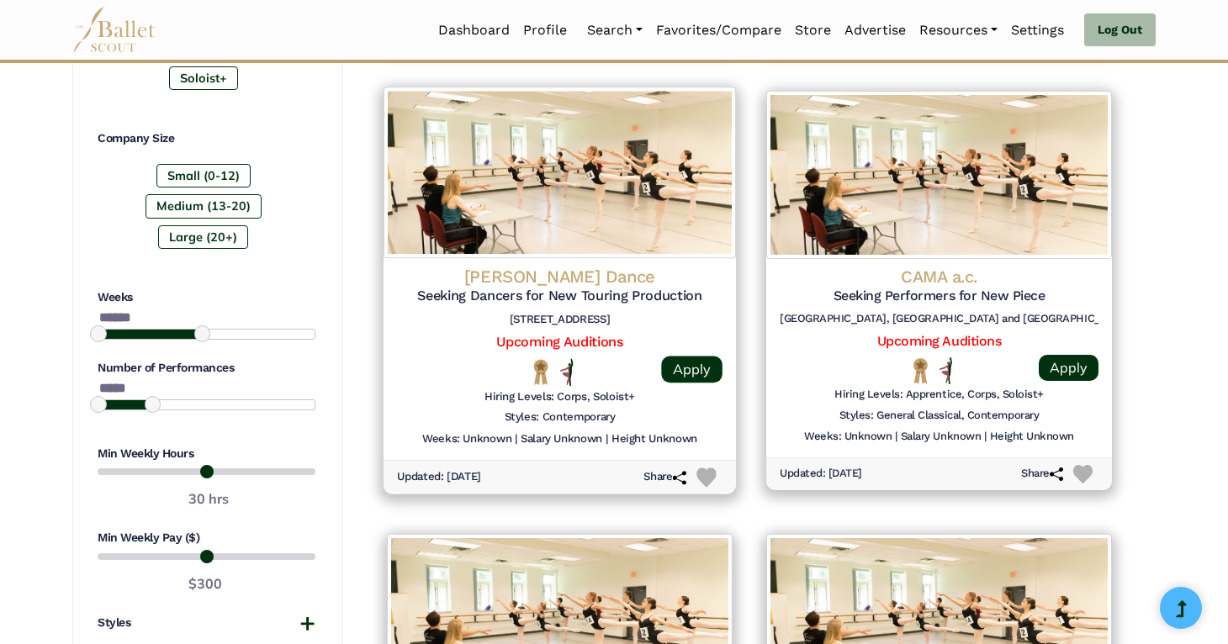
click at [627, 194] on img at bounding box center [560, 173] width 352 height 172
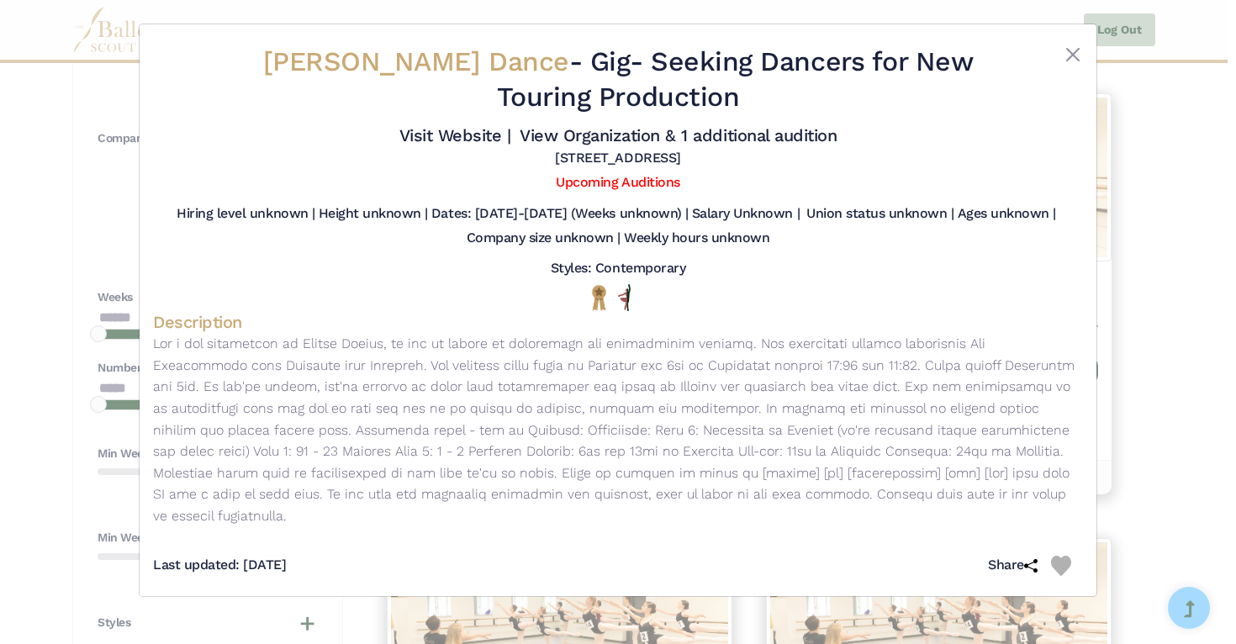
click at [1195, 192] on div "[PERSON_NAME] Dance - Gig - Seeking Dancers for New Touring Production Visit We…" at bounding box center [618, 322] width 1236 height 644
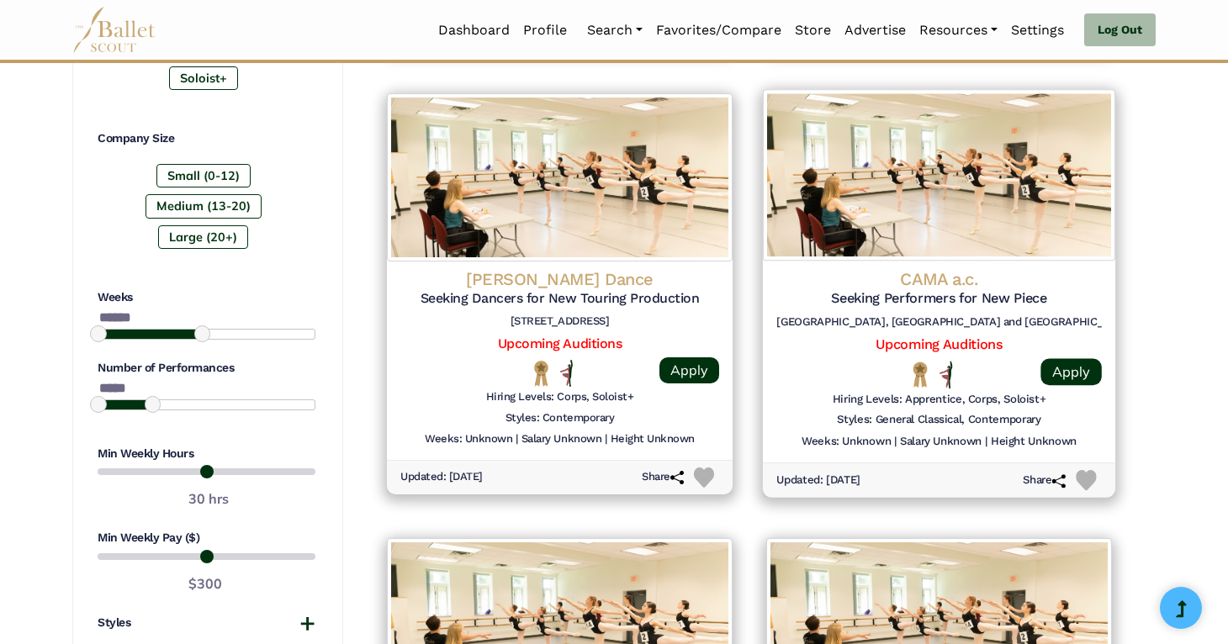
click at [913, 286] on h4 "CAMA a.c." at bounding box center [939, 279] width 326 height 23
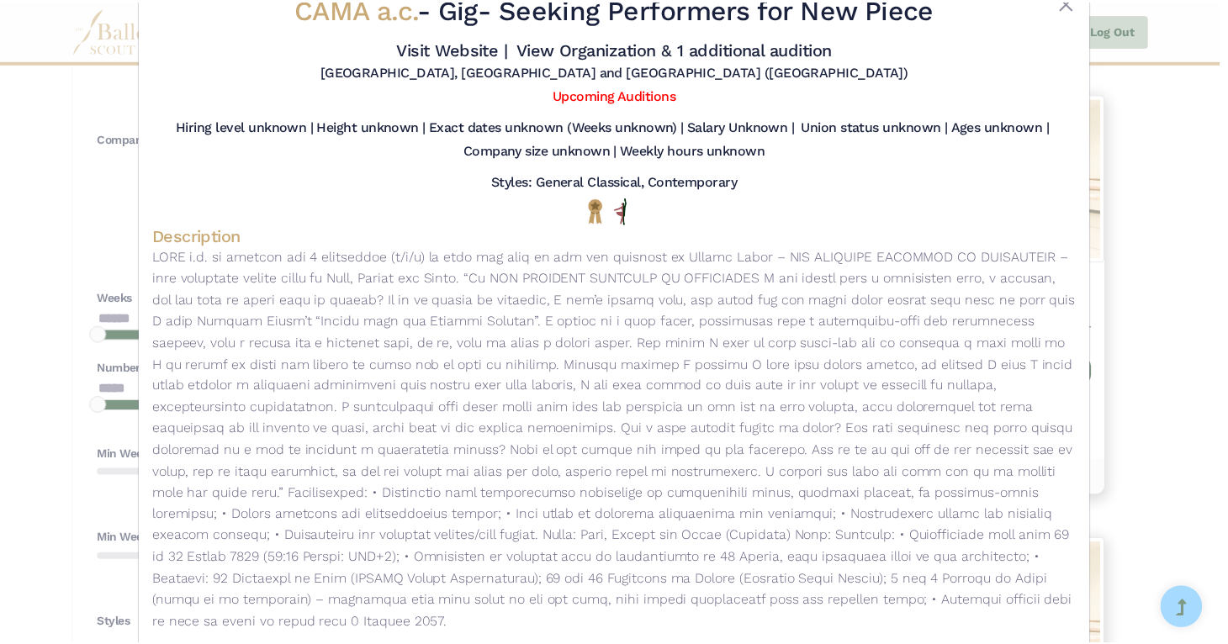
scroll to position [54, 0]
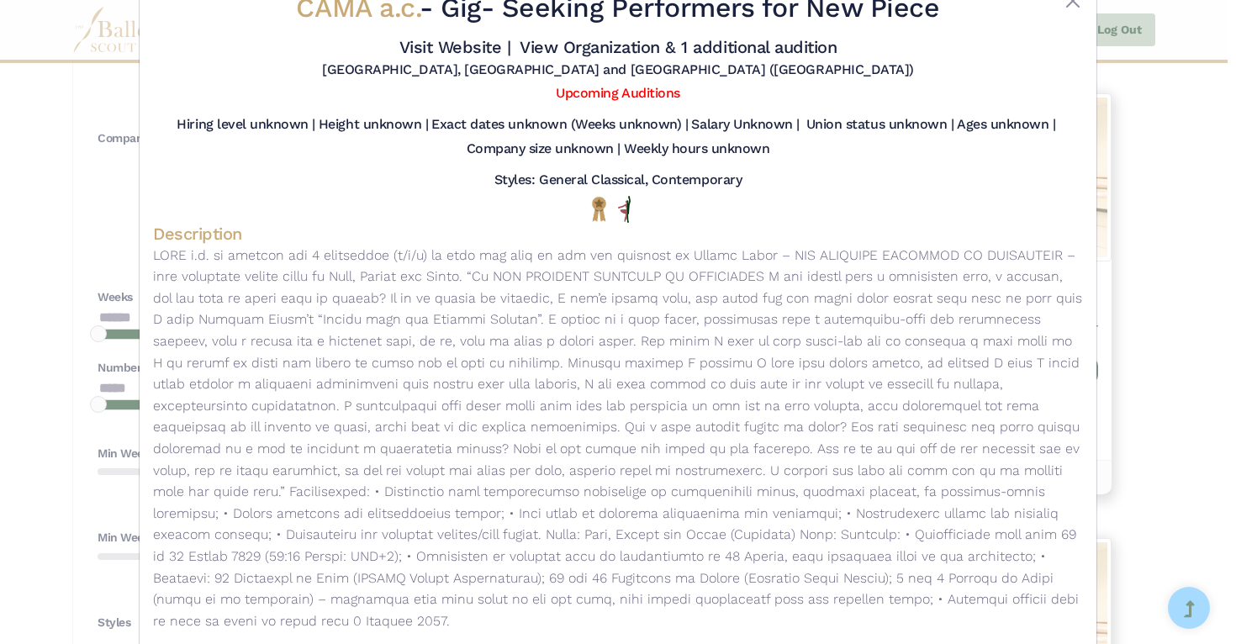
click at [1165, 191] on div "CAMA a.c. - Gig - Seeking Performers for New Piece Visit Website | View Organiz…" at bounding box center [618, 322] width 1236 height 644
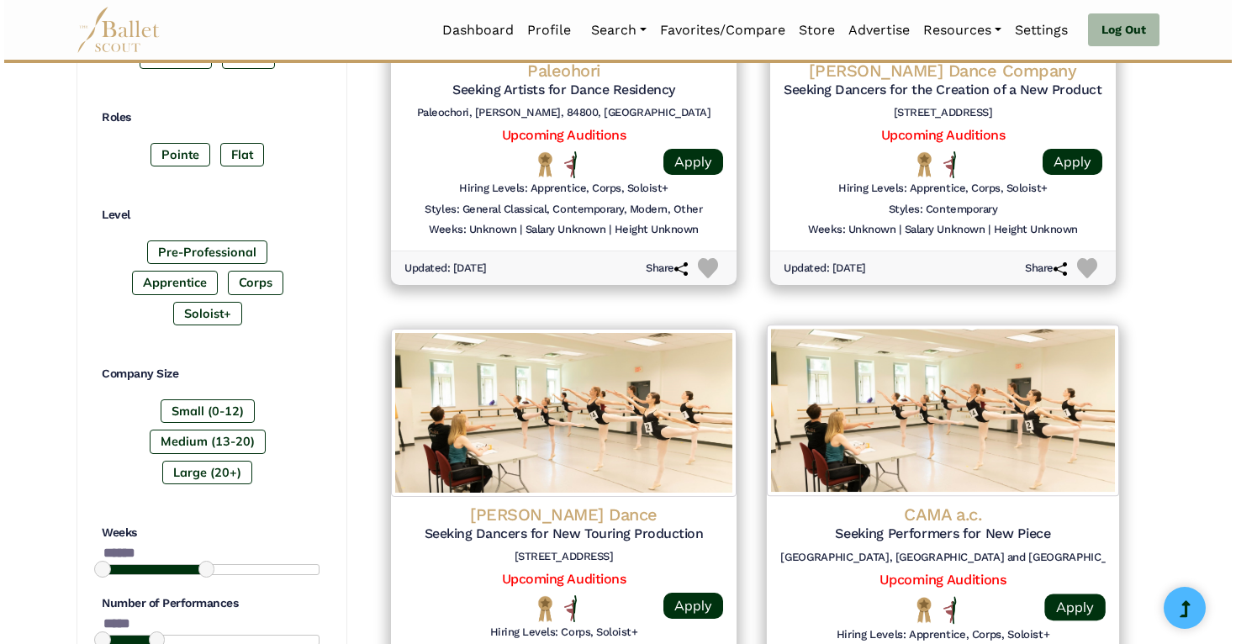
scroll to position [948, 0]
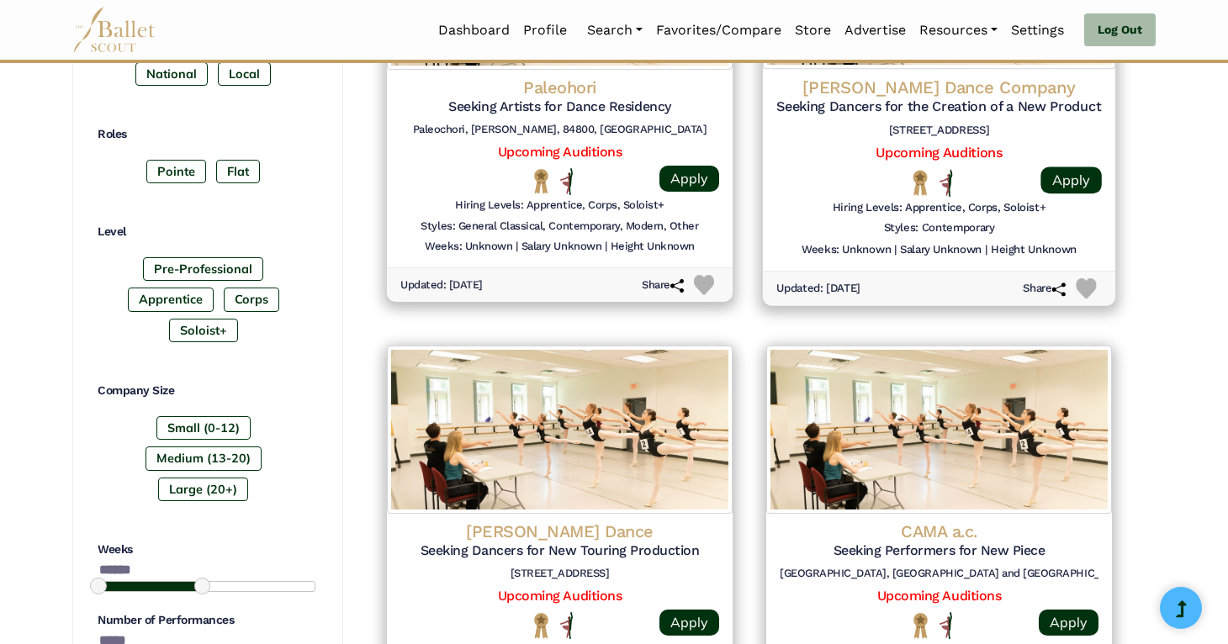
click at [839, 161] on h5 "Upcoming Auditions" at bounding box center [939, 154] width 326 height 18
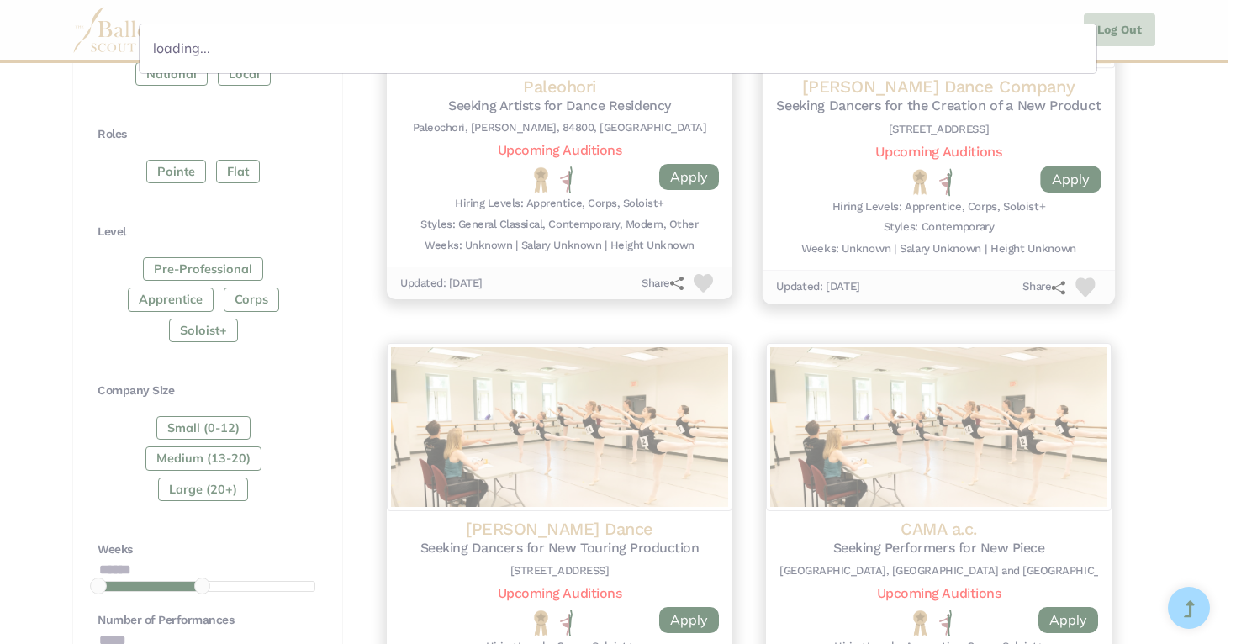
scroll to position [0, 0]
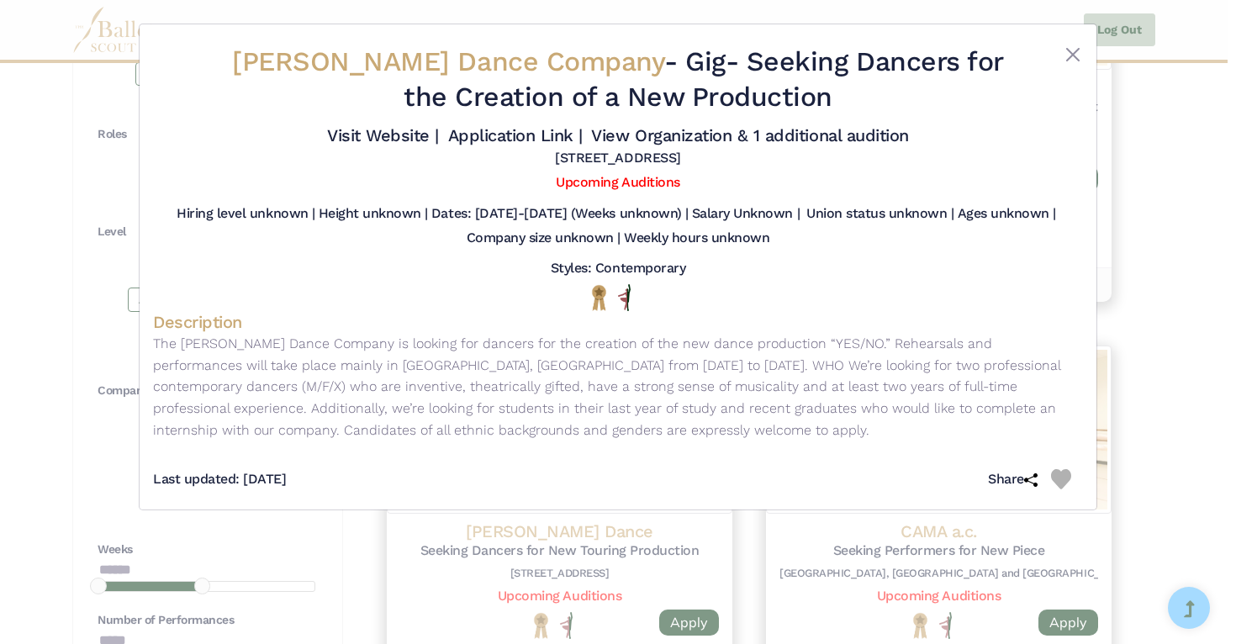
click at [1150, 225] on div "[PERSON_NAME] Dance Company - Gig - Seeking Dancers for the Creation of a New P…" at bounding box center [618, 322] width 1236 height 644
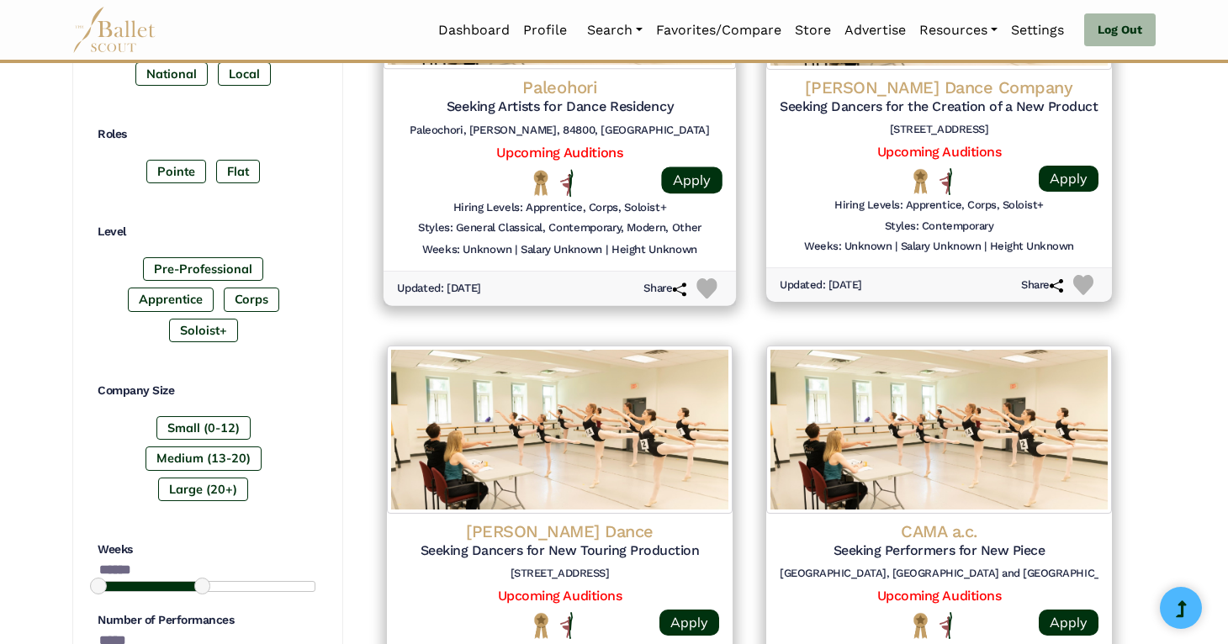
click at [671, 135] on h6 "Paleochori, [PERSON_NAME], 84800, [GEOGRAPHIC_DATA]" at bounding box center [560, 130] width 326 height 14
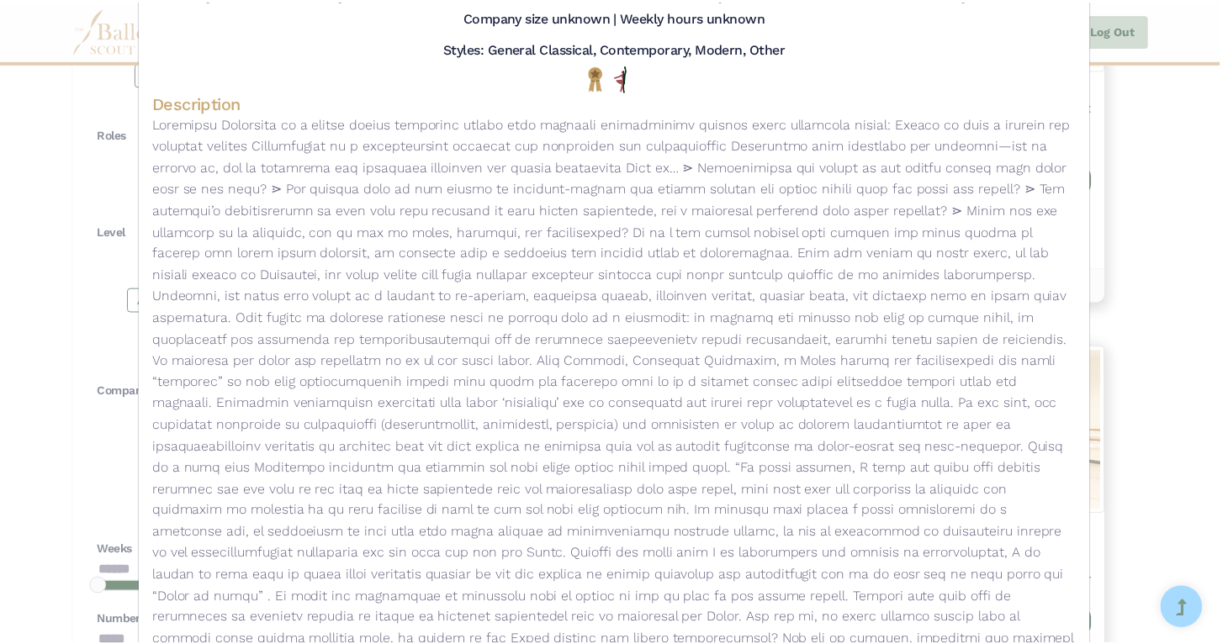
scroll to position [185, 0]
click at [1175, 161] on div "Paleohori - Gig - Seeking Artists for Dance Residency Visit Website | View Orga…" at bounding box center [618, 322] width 1236 height 644
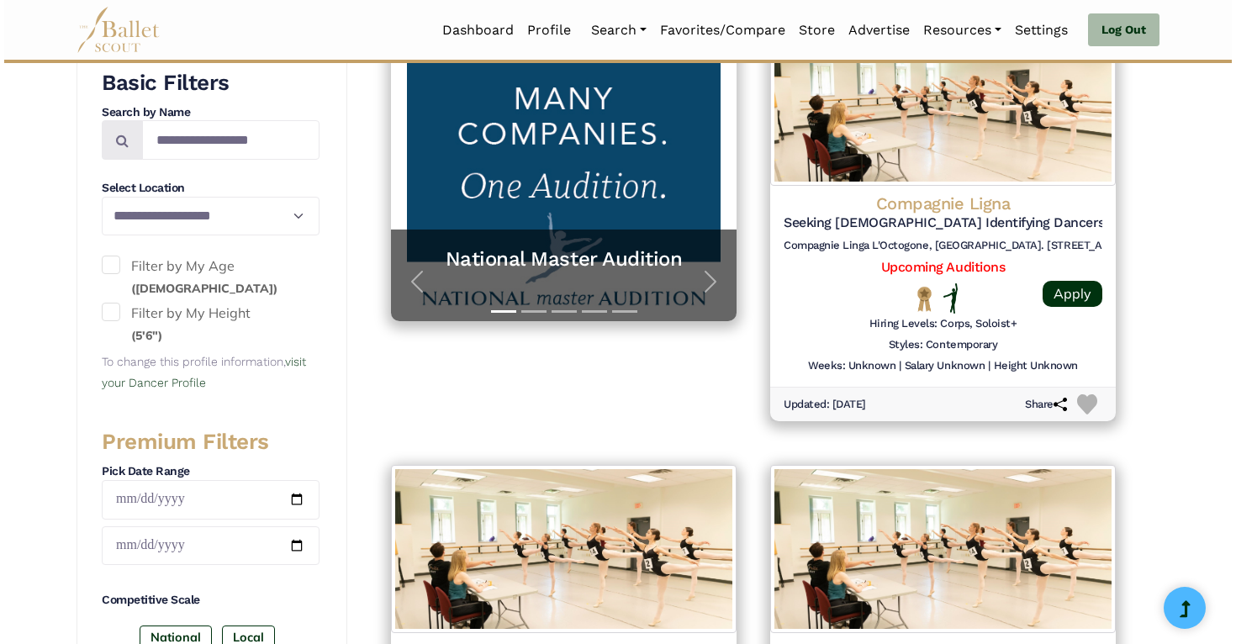
scroll to position [383, 0]
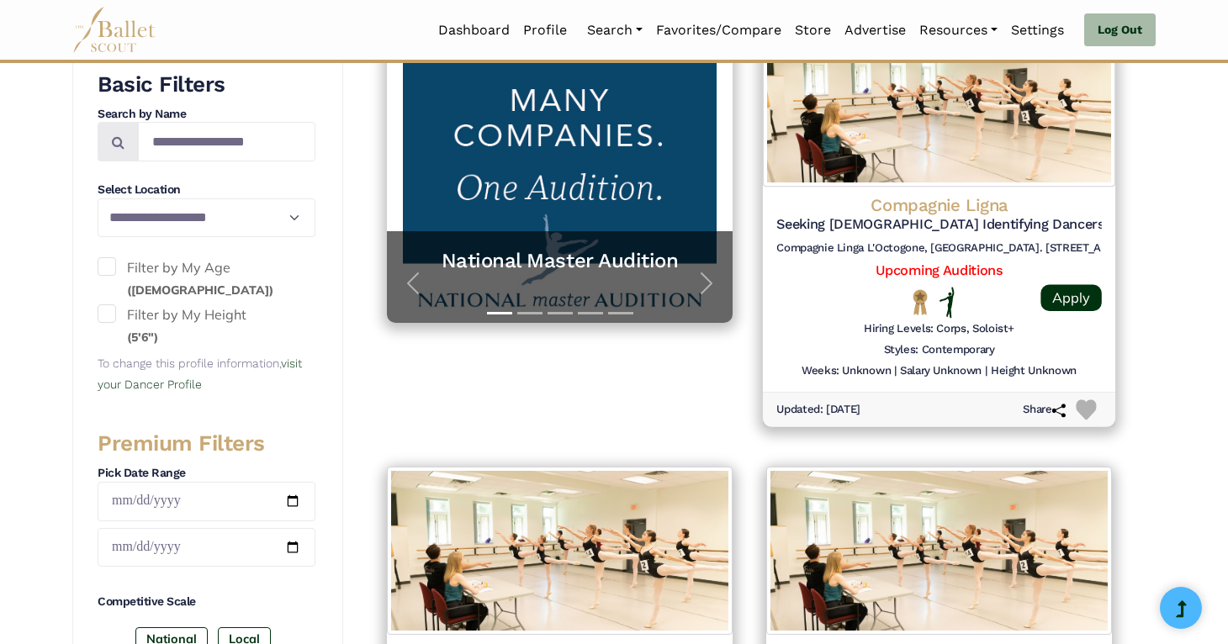
click at [1062, 211] on h4 "Compagnie Ligna" at bounding box center [939, 204] width 326 height 23
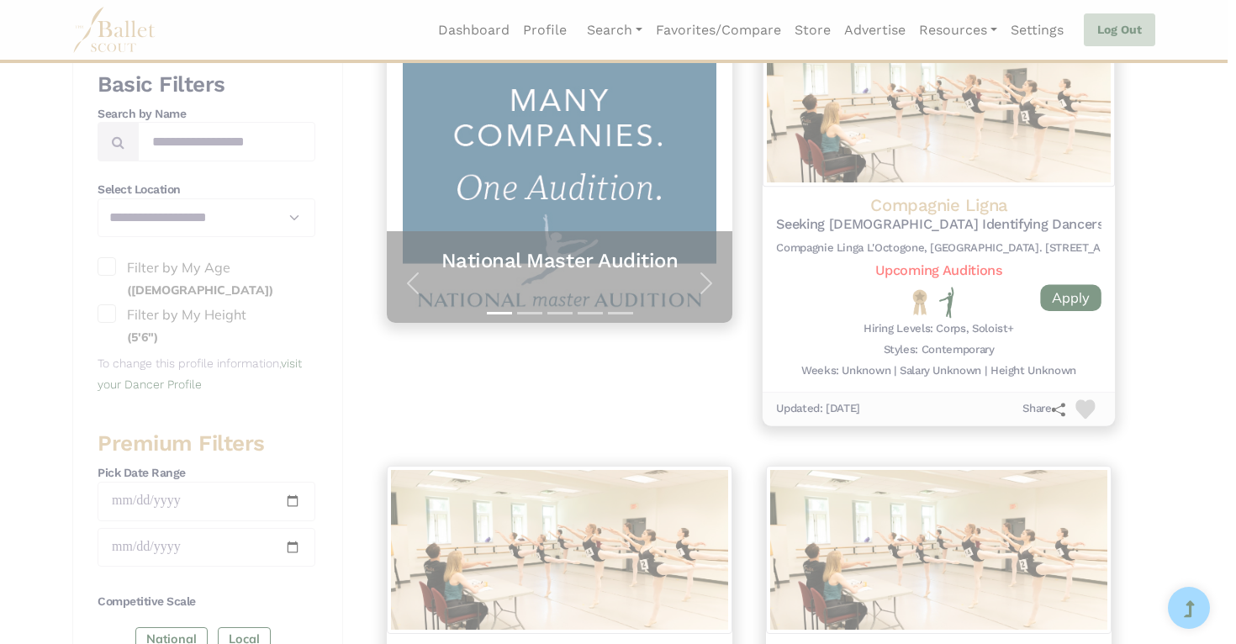
scroll to position [0, 0]
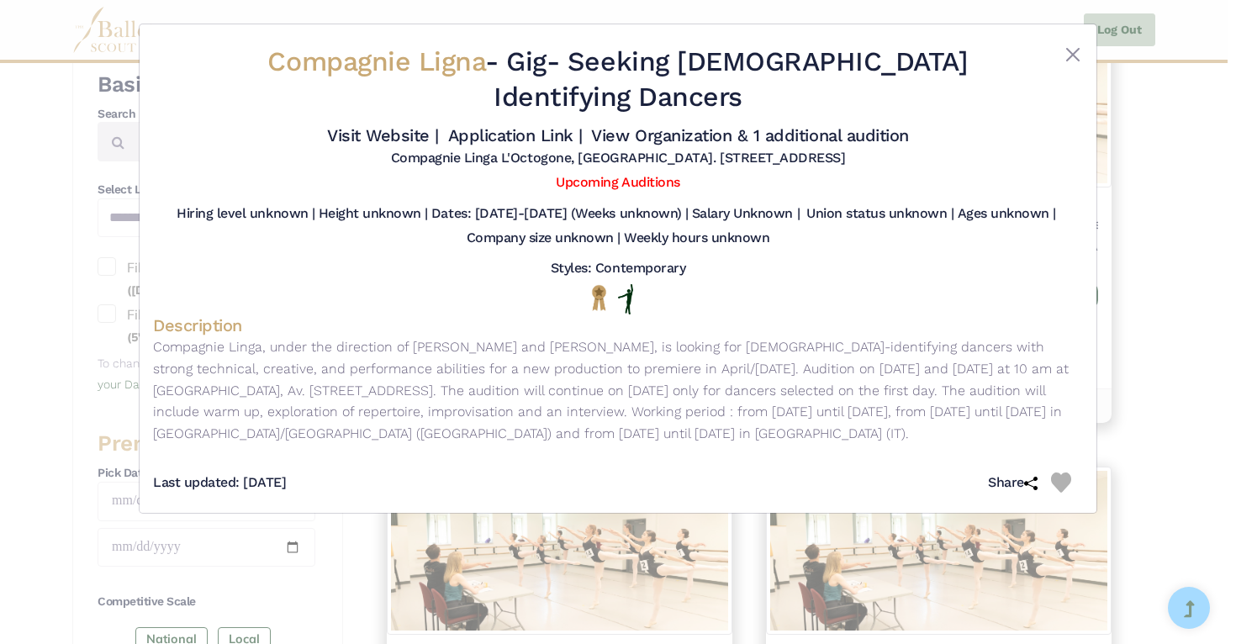
click at [1192, 254] on div "Compagnie Ligna - Gig - Seeking [DEMOGRAPHIC_DATA] Identifying Dancers Visit We…" at bounding box center [618, 322] width 1236 height 644
